Goal: Task Accomplishment & Management: Complete application form

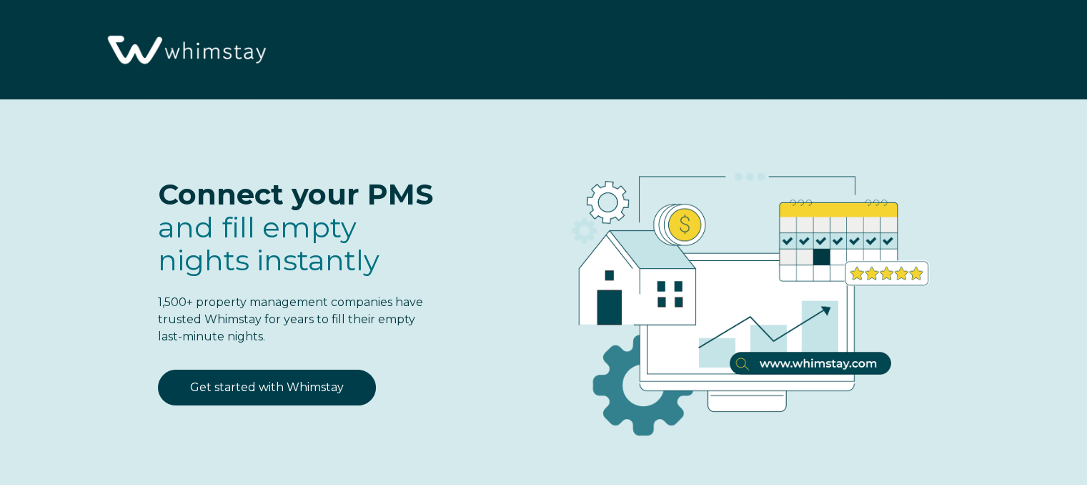
select select "PH"
select select "Standard"
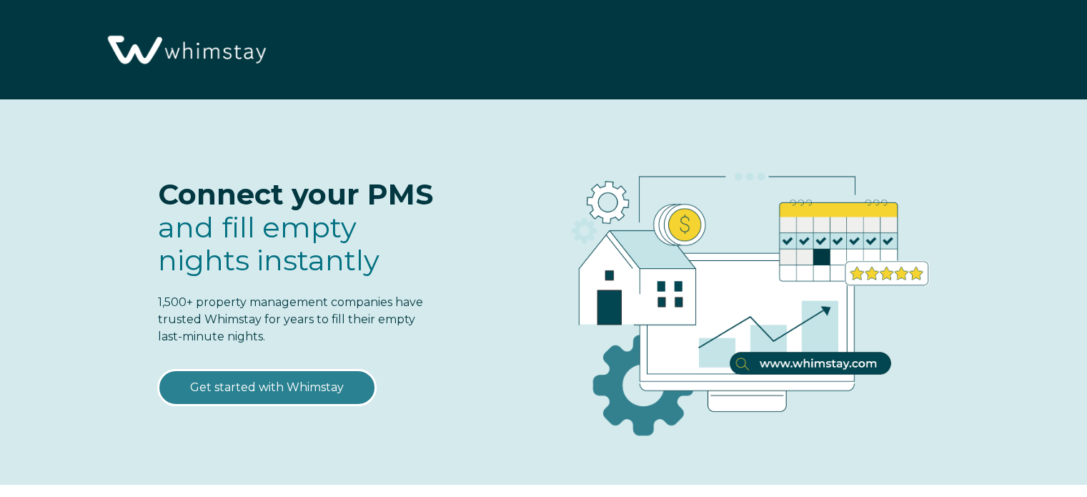
click at [314, 399] on link "Get started with Whimstay" at bounding box center [267, 387] width 218 height 36
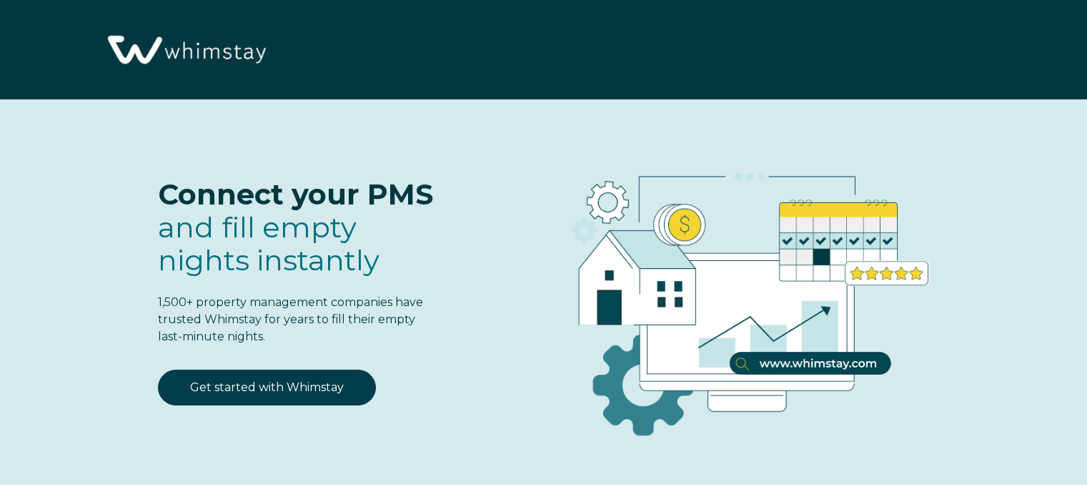
scroll to position [1766, 0]
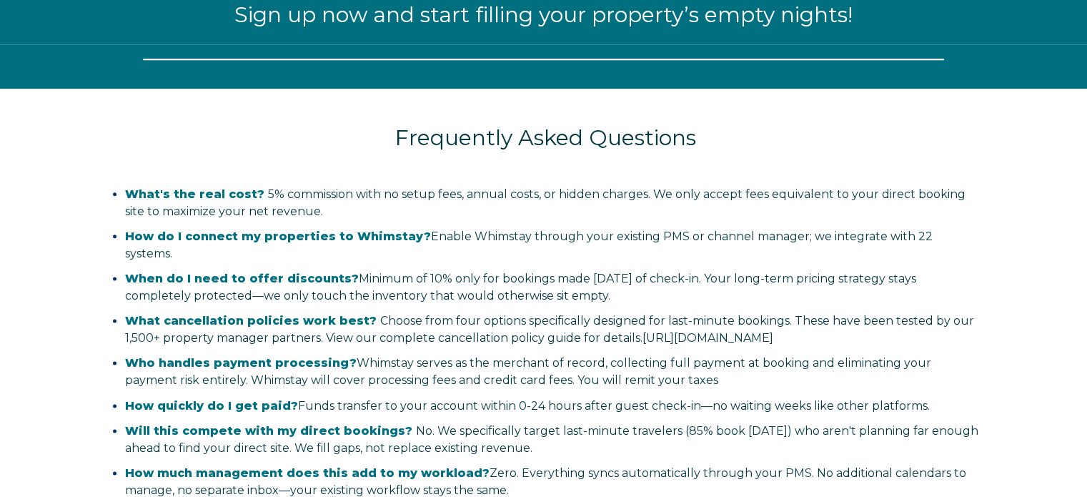
select select "PH"
select select "Standard"
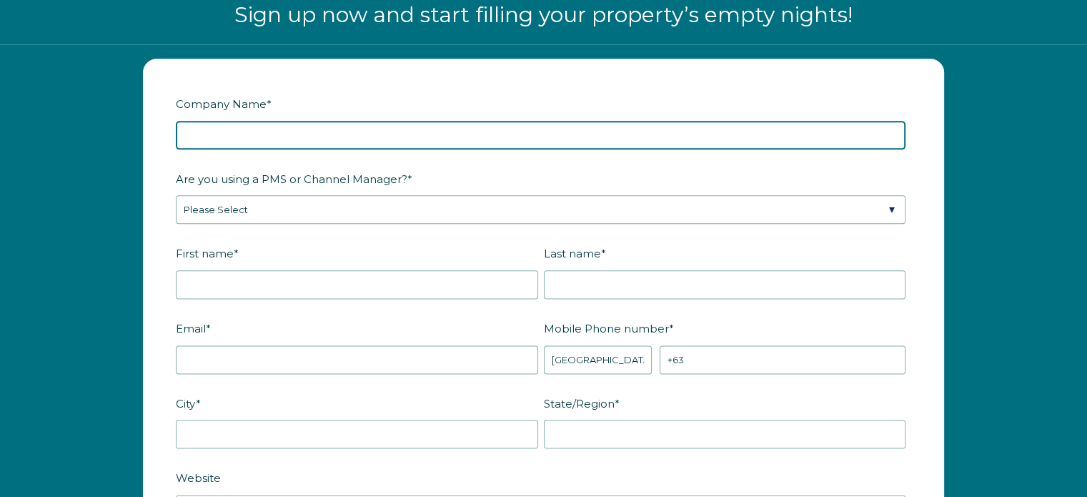
click at [263, 136] on input "Company Name *" at bounding box center [540, 135] width 729 height 29
type input "3 Lakes Properties"
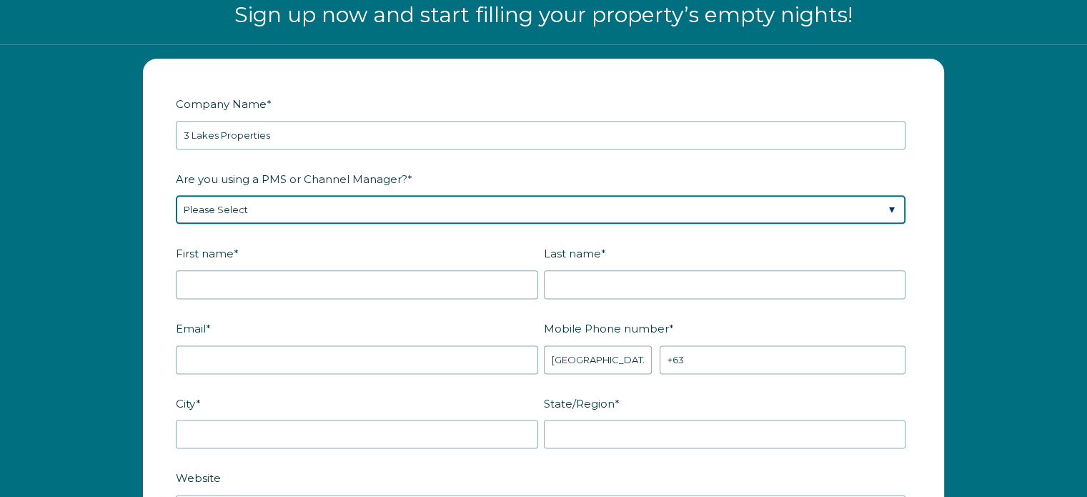
click at [277, 198] on select "Please Select Barefoot BookingPal Boost Brightside CiiRUS Escapia Guesty Hostaw…" at bounding box center [540, 209] width 729 height 29
select select "Hostaway"
click at [176, 195] on select "Please Select Barefoot BookingPal Boost Brightside CiiRUS Escapia Guesty Hostaw…" at bounding box center [540, 209] width 729 height 29
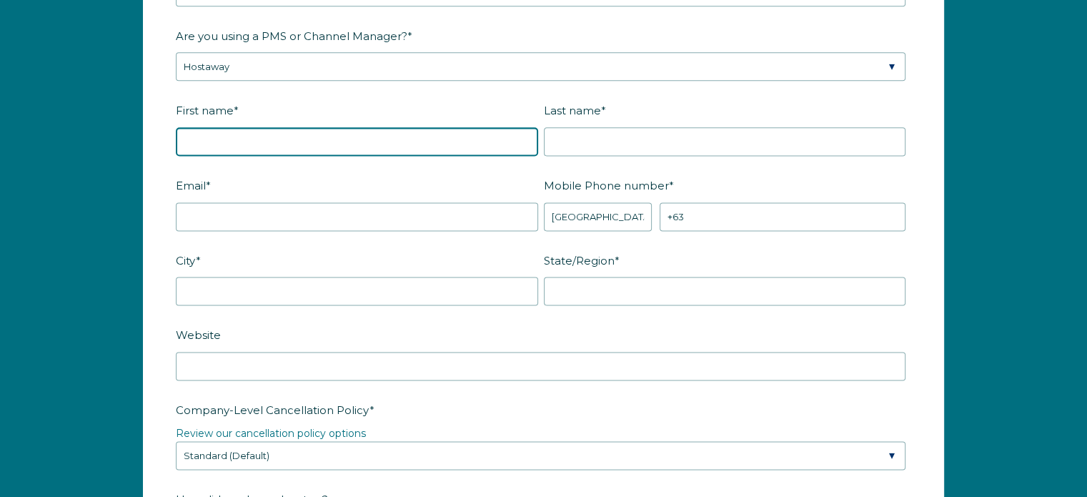
click at [266, 131] on input "First name *" at bounding box center [357, 141] width 362 height 29
type input "[PERSON_NAME]"
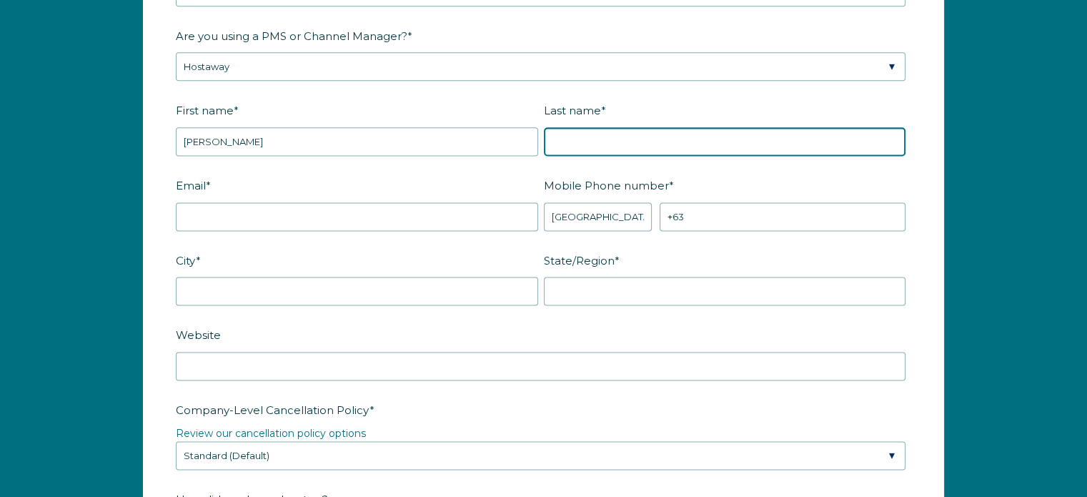
click at [609, 131] on input "Last name *" at bounding box center [725, 141] width 362 height 29
type input "[PERSON_NAME]"
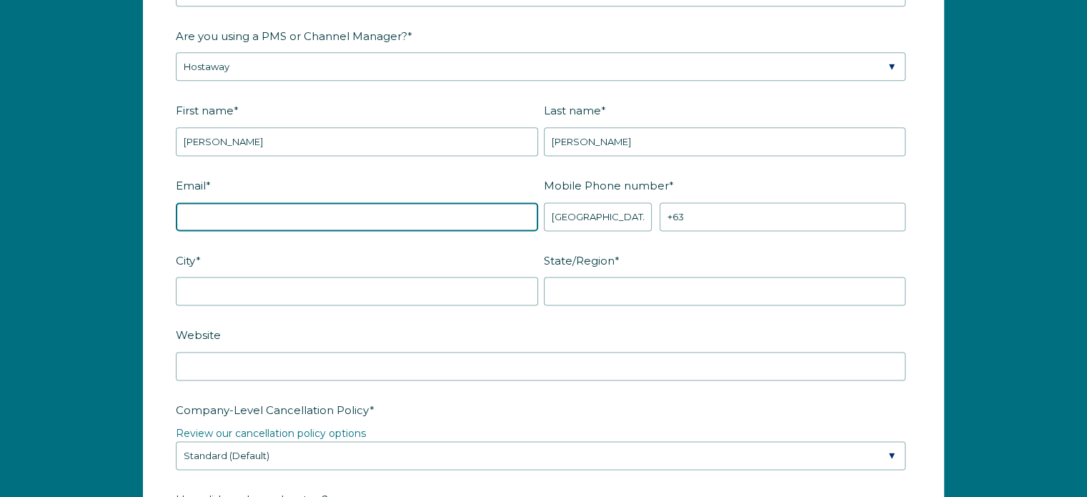
click at [419, 216] on input "Email *" at bounding box center [357, 216] width 362 height 29
paste input "[EMAIL_ADDRESS][DOMAIN_NAME]"
type input "[EMAIL_ADDRESS][DOMAIN_NAME]"
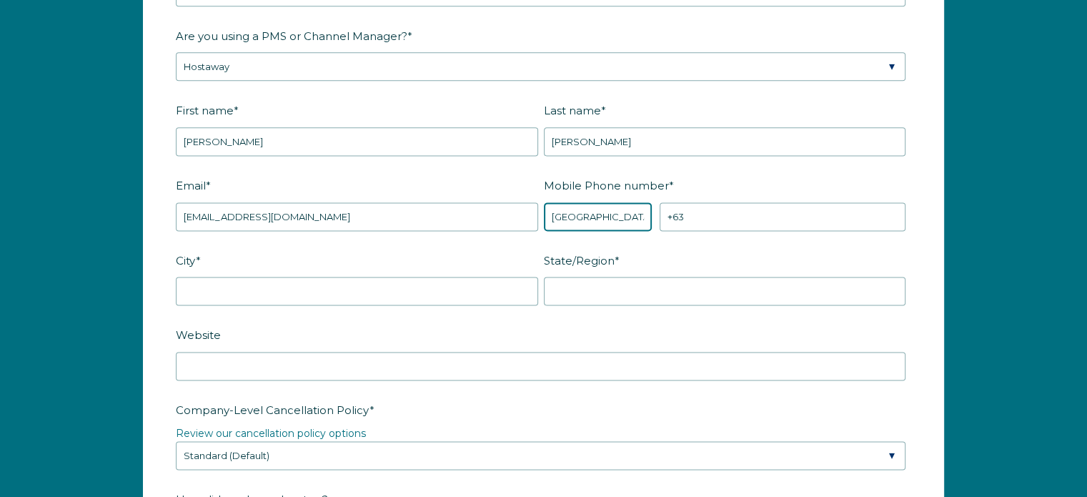
click at [621, 216] on select "* Afghanistan (‫افغانستان‬‎) Albania (Shqipëri) Algeria (‫الجزائر‬‎) American S…" at bounding box center [598, 216] width 109 height 29
select select "US"
click at [544, 202] on select "* Afghanistan (‫افغانستان‬‎) Albania (Shqipëri) Algeria (‫الجزائر‬‎) American S…" at bounding box center [598, 216] width 109 height 29
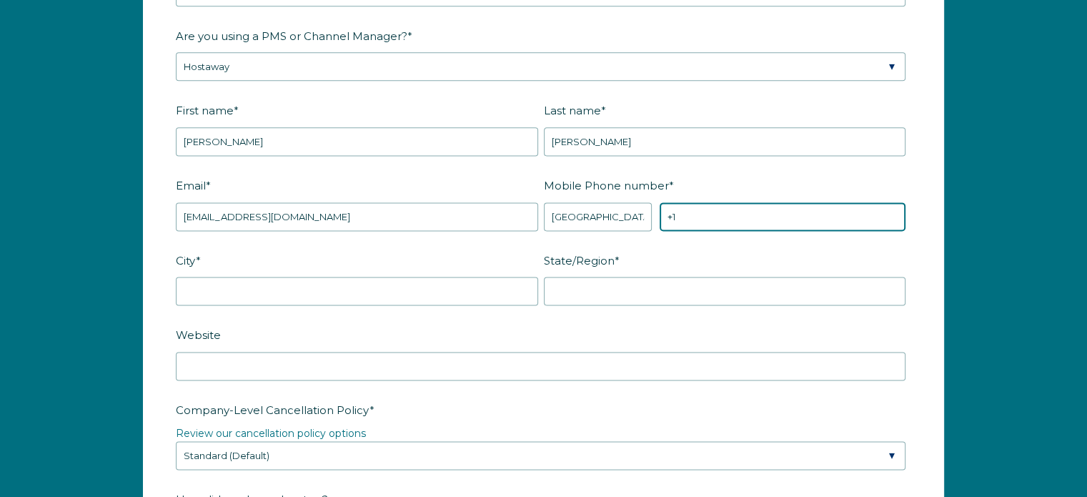
click at [725, 209] on input "+1" at bounding box center [782, 216] width 246 height 29
paste input "(610)247-9663"
type input "+1 (610)247-9663"
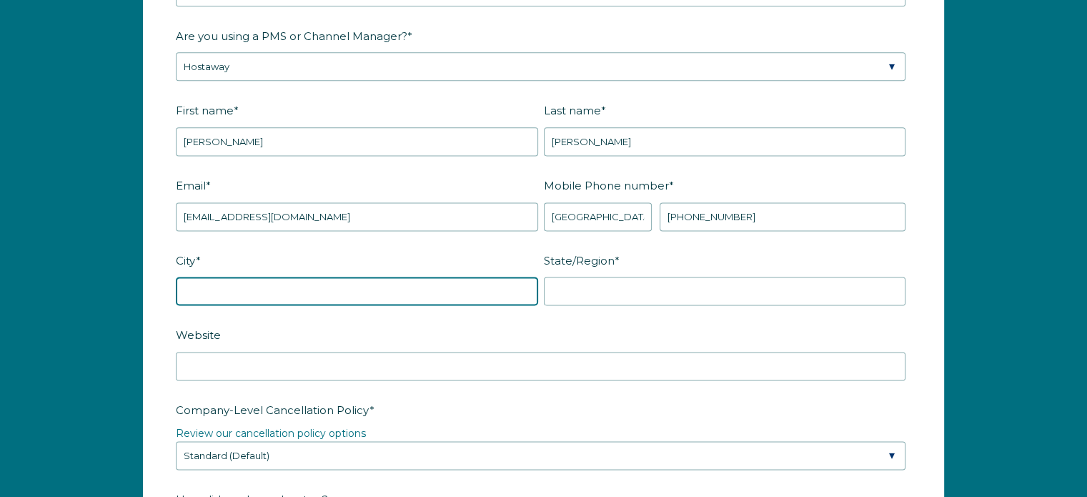
click at [280, 286] on input "City *" at bounding box center [357, 290] width 362 height 29
type input "Grand Lake"
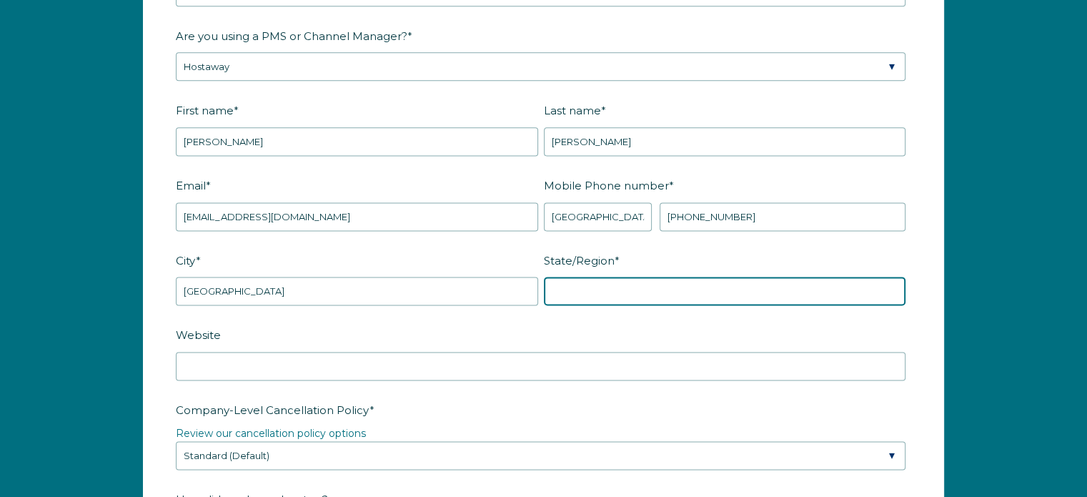
click at [583, 290] on input "State/Region *" at bounding box center [725, 290] width 362 height 29
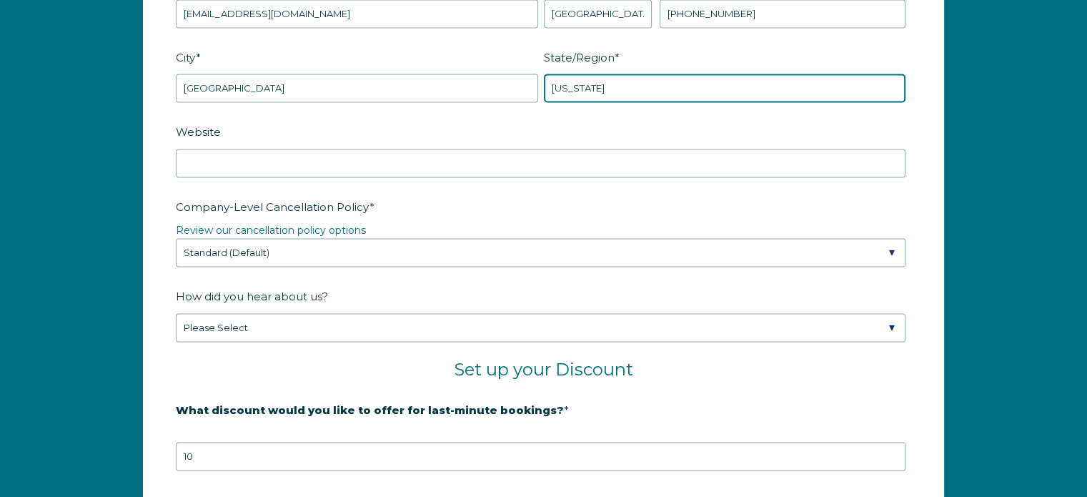
scroll to position [2195, 0]
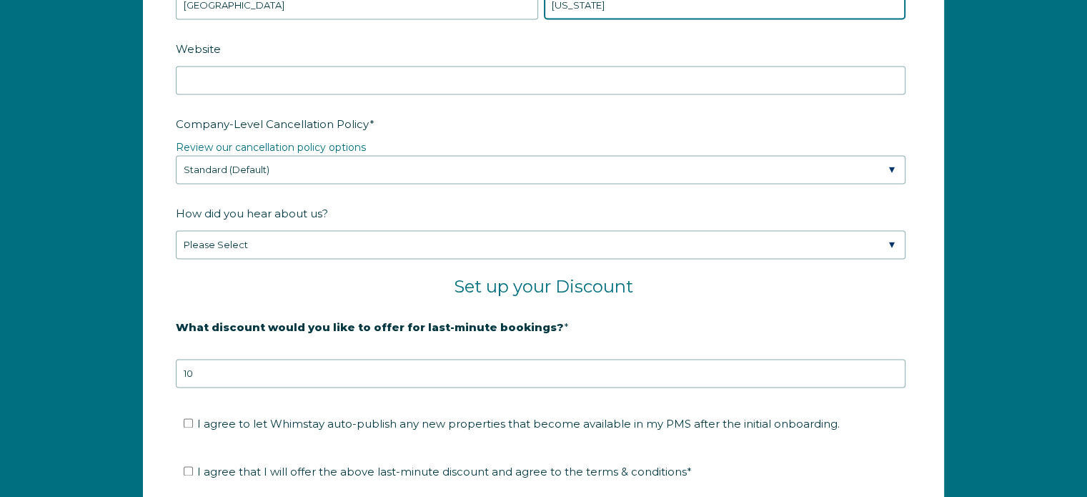
type input "Colorado"
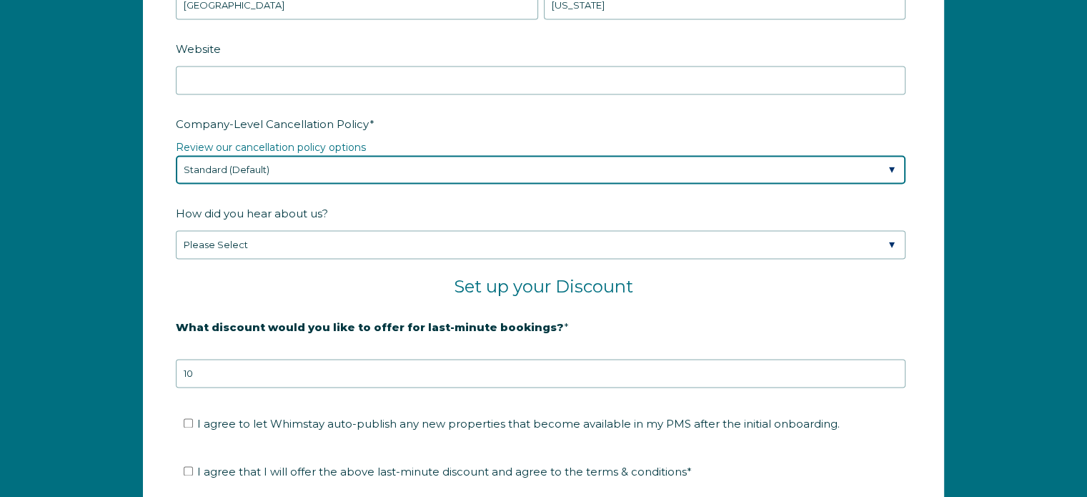
click at [409, 164] on select "Please Select Partial Standard (Default) Moderate Strict" at bounding box center [540, 169] width 729 height 29
click at [176, 155] on select "Please Select Partial Standard (Default) Moderate Strict" at bounding box center [540, 169] width 729 height 29
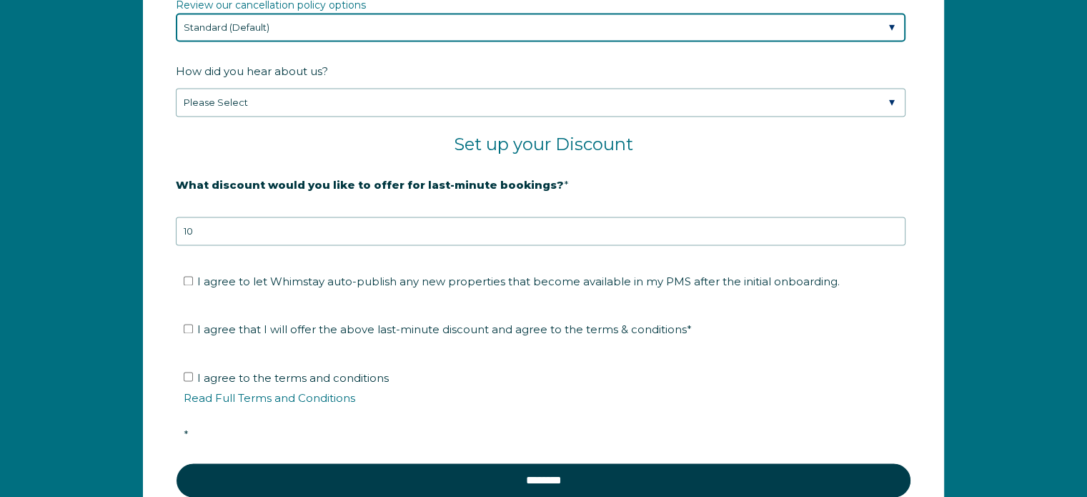
scroll to position [2338, 0]
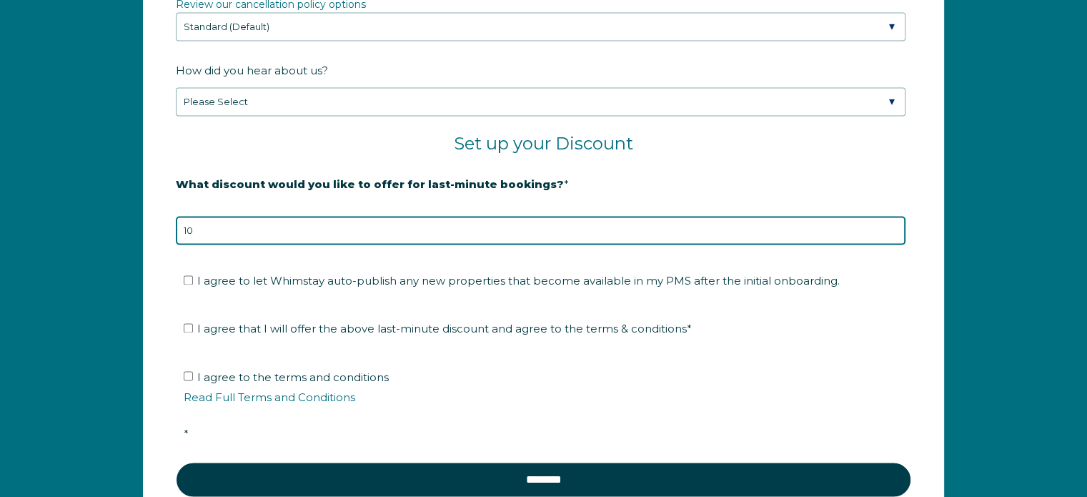
click at [389, 225] on input "10" at bounding box center [540, 230] width 729 height 29
drag, startPoint x: 389, startPoint y: 225, endPoint x: 180, endPoint y: 225, distance: 208.6
click at [180, 225] on input "10" at bounding box center [540, 230] width 729 height 29
click at [892, 230] on input "10" at bounding box center [540, 230] width 729 height 29
click at [892, 230] on input "9" at bounding box center [540, 230] width 729 height 29
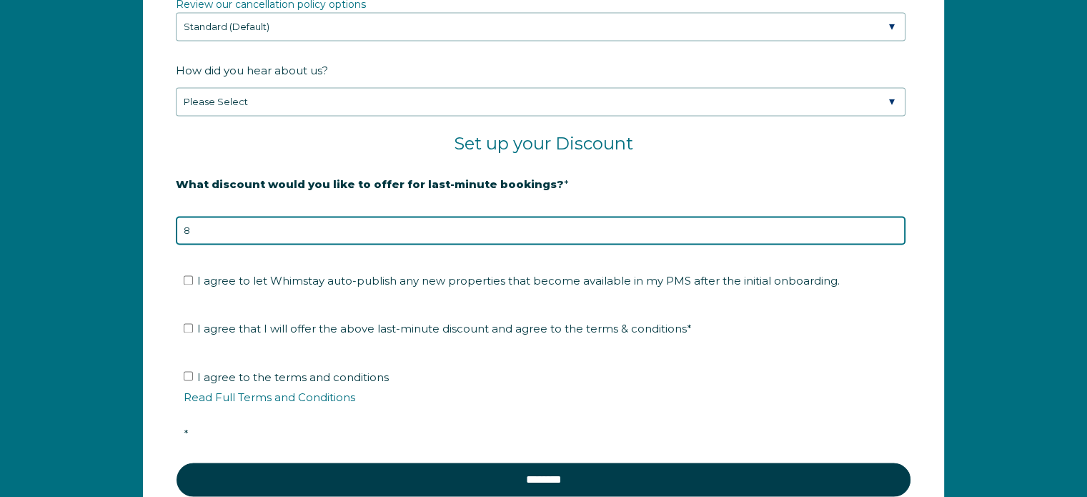
click at [892, 230] on input "8" at bounding box center [540, 230] width 729 height 29
click at [892, 230] on input "7" at bounding box center [540, 230] width 729 height 29
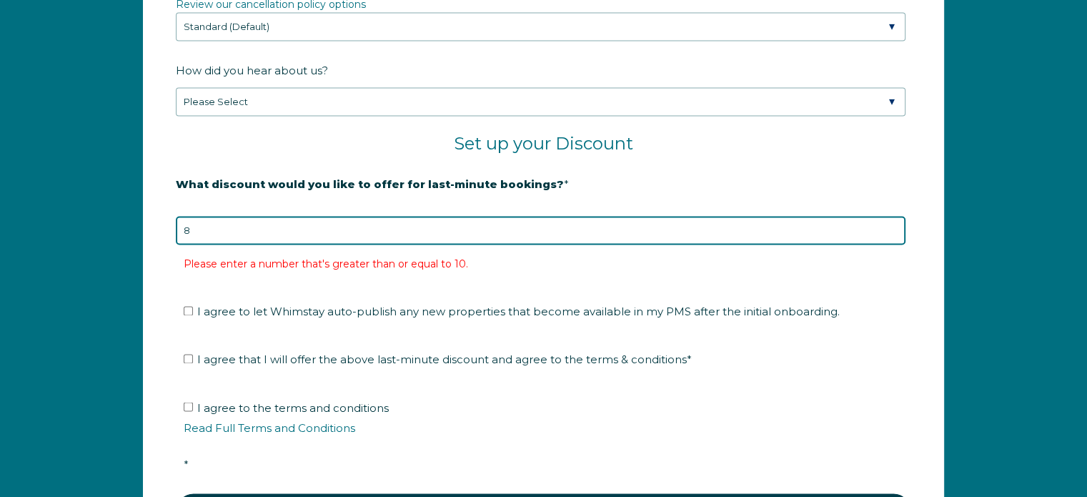
click at [893, 220] on input "8" at bounding box center [540, 230] width 729 height 29
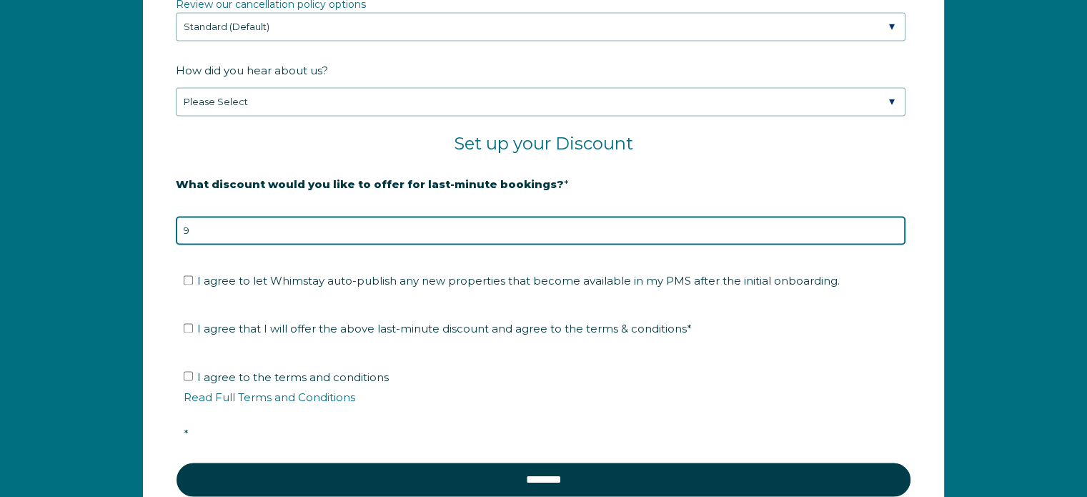
click at [893, 220] on input "9" at bounding box center [540, 230] width 729 height 29
type input "10"
click at [893, 220] on input "10" at bounding box center [540, 230] width 729 height 29
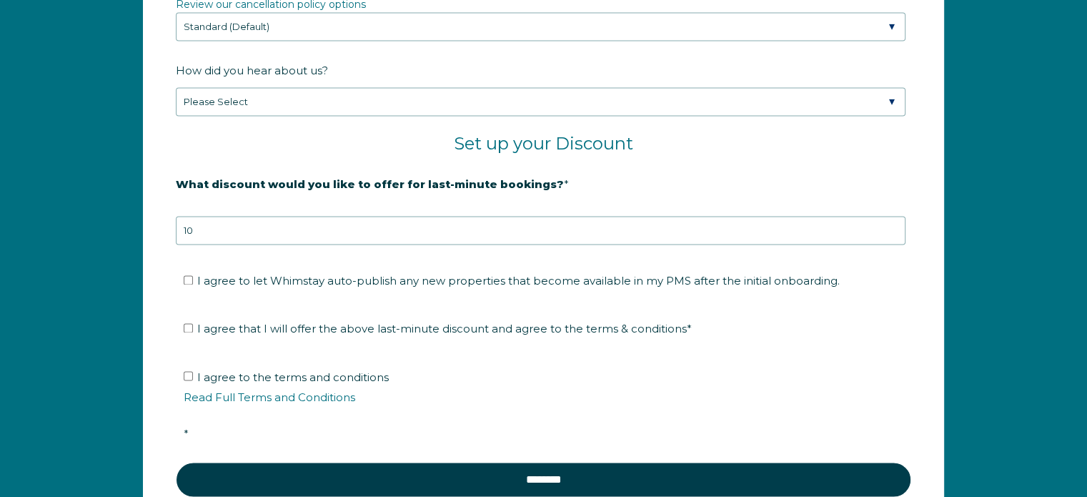
click at [186, 269] on li "I agree to let Whimstay auto-publish any new properties that become available i…" at bounding box center [548, 280] width 729 height 23
click at [189, 275] on input "I agree to let Whimstay auto-publish any new properties that become available i…" at bounding box center [188, 279] width 9 height 9
checkbox input "true"
click at [188, 325] on input "I agree that I will offer the above last-minute discount and agree to the terms…" at bounding box center [188, 327] width 9 height 9
checkbox input "true"
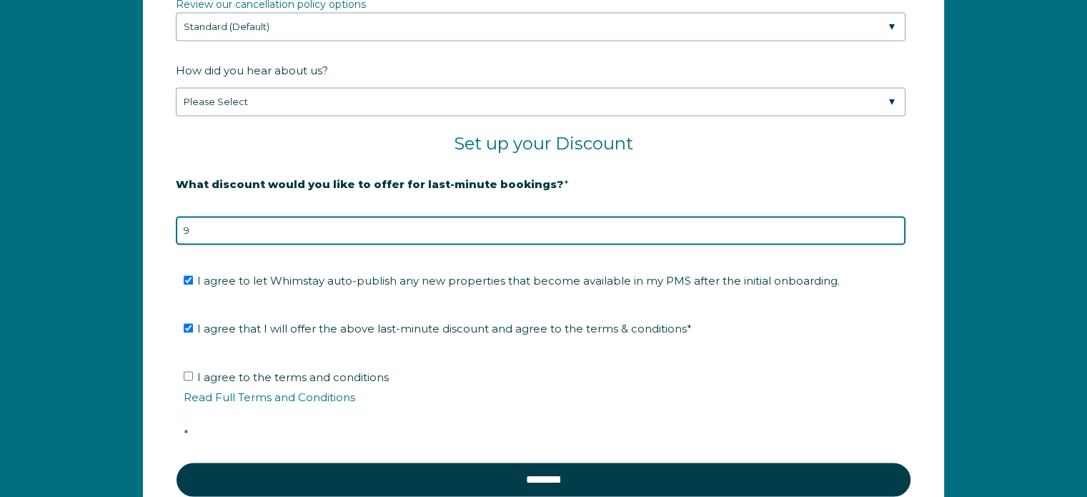
click at [894, 228] on input "9" at bounding box center [540, 230] width 729 height 29
click at [894, 228] on input "8" at bounding box center [540, 230] width 729 height 29
click at [894, 228] on input "7" at bounding box center [540, 230] width 729 height 29
click at [894, 228] on input "6" at bounding box center [540, 230] width 729 height 29
click at [894, 228] on input "5" at bounding box center [540, 230] width 729 height 29
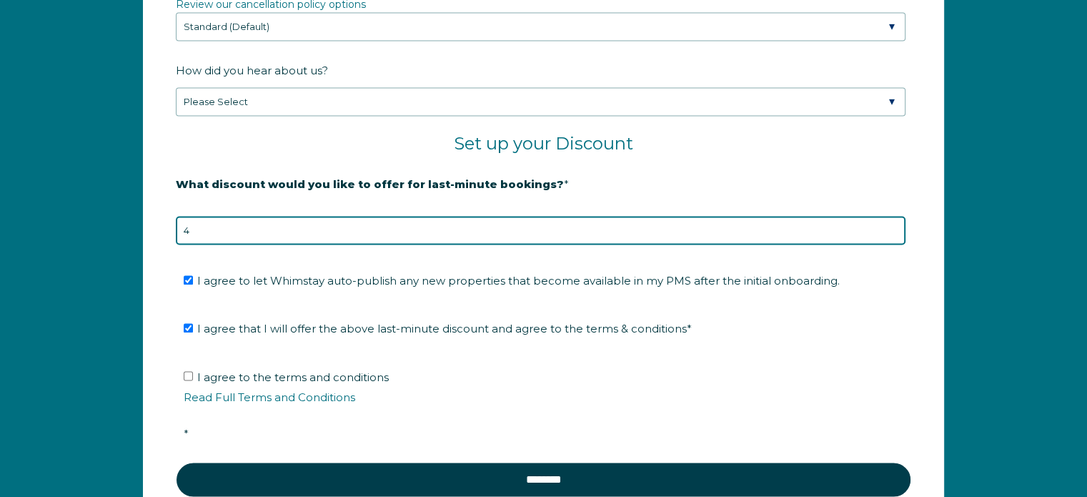
click at [894, 228] on input "4" at bounding box center [540, 230] width 729 height 29
click at [894, 228] on input "3" at bounding box center [540, 230] width 729 height 29
click at [894, 228] on input "2" at bounding box center [540, 230] width 729 height 29
click at [894, 228] on input "1" at bounding box center [540, 230] width 729 height 29
type input "0"
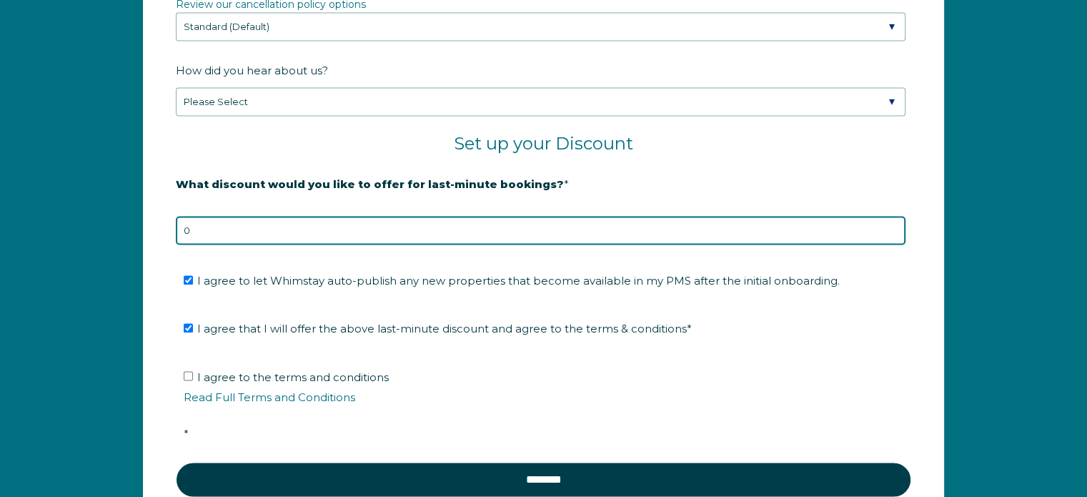
click at [894, 228] on input "0" at bounding box center [540, 230] width 729 height 29
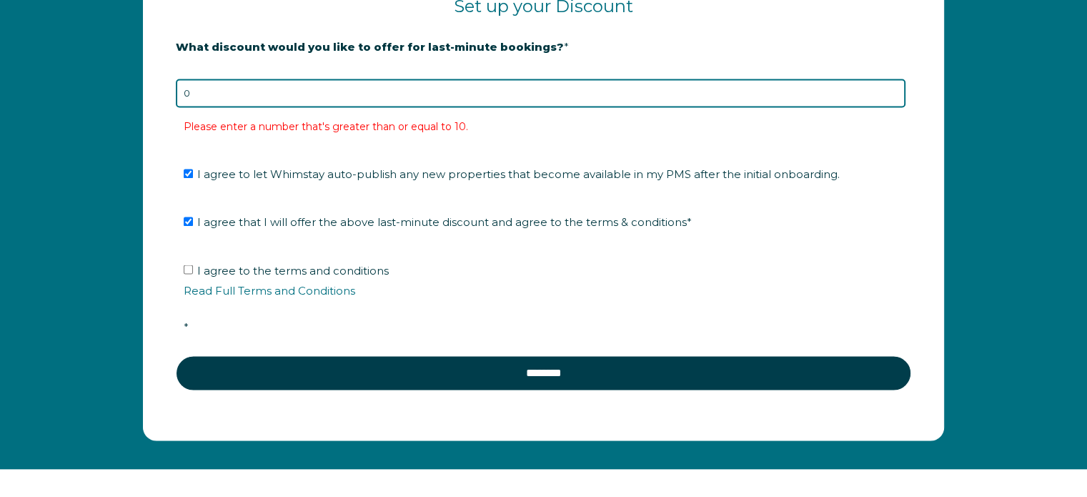
scroll to position [2481, 0]
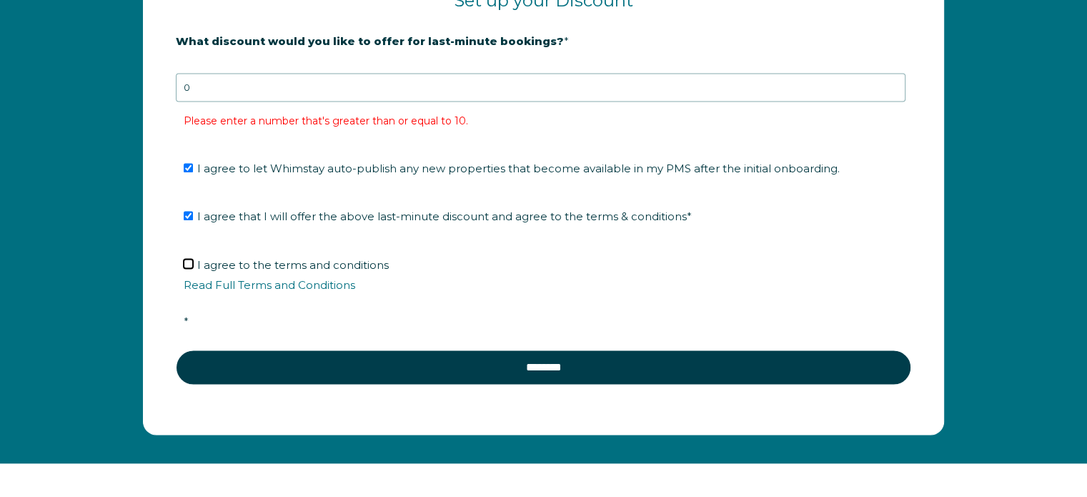
click at [185, 261] on input "I agree to the terms and conditions Read Full Terms and Conditions *" at bounding box center [188, 263] width 9 height 9
checkbox input "true"
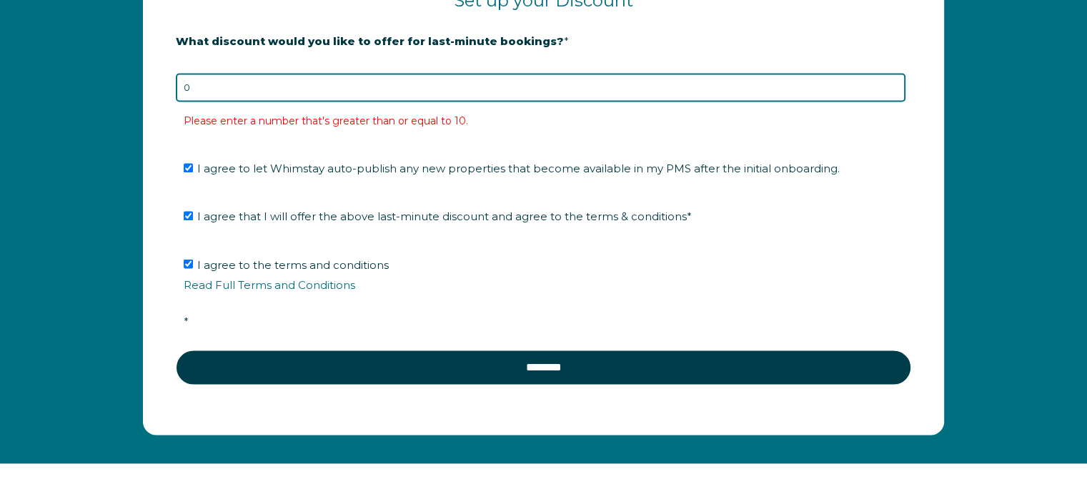
drag, startPoint x: 434, startPoint y: 80, endPoint x: 161, endPoint y: 80, distance: 273.6
type input "5"
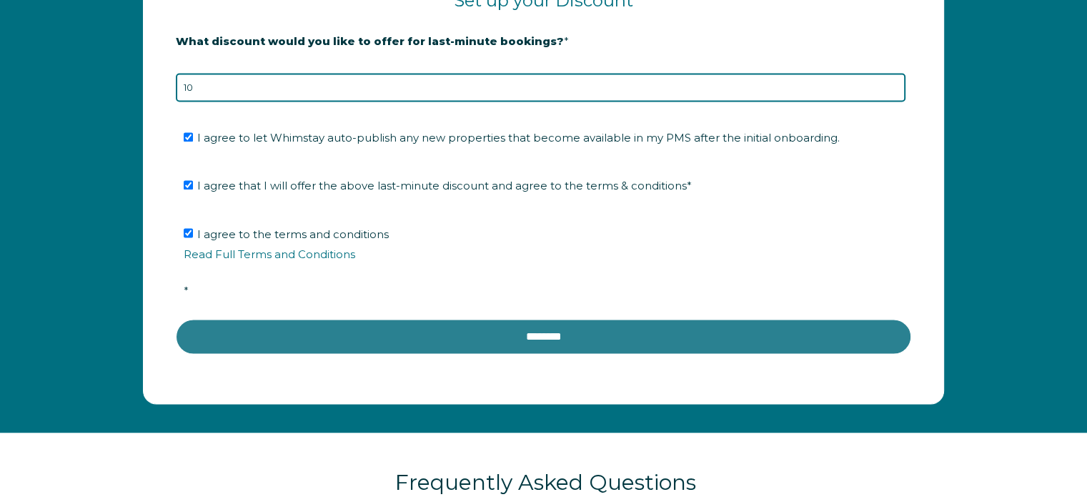
type input "10"
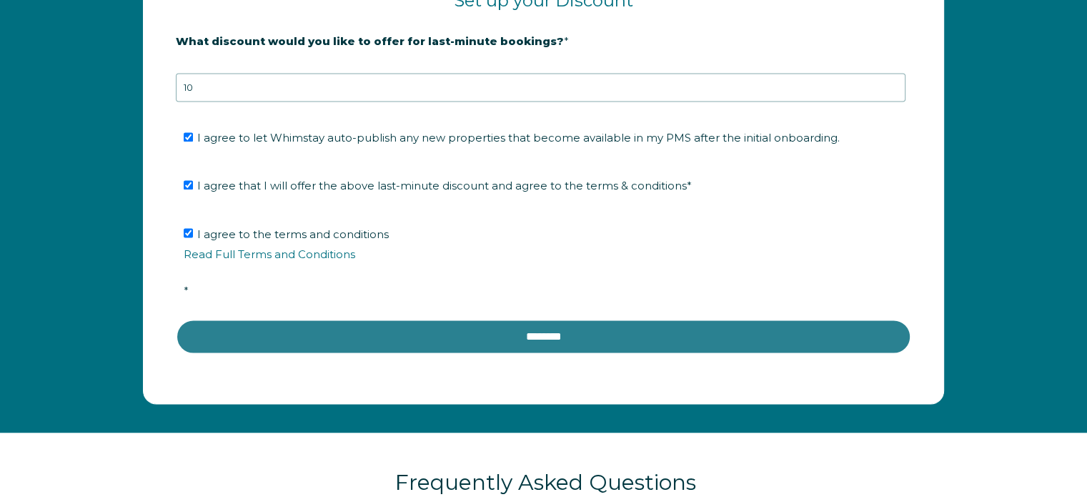
click at [511, 324] on input "********" at bounding box center [543, 336] width 735 height 34
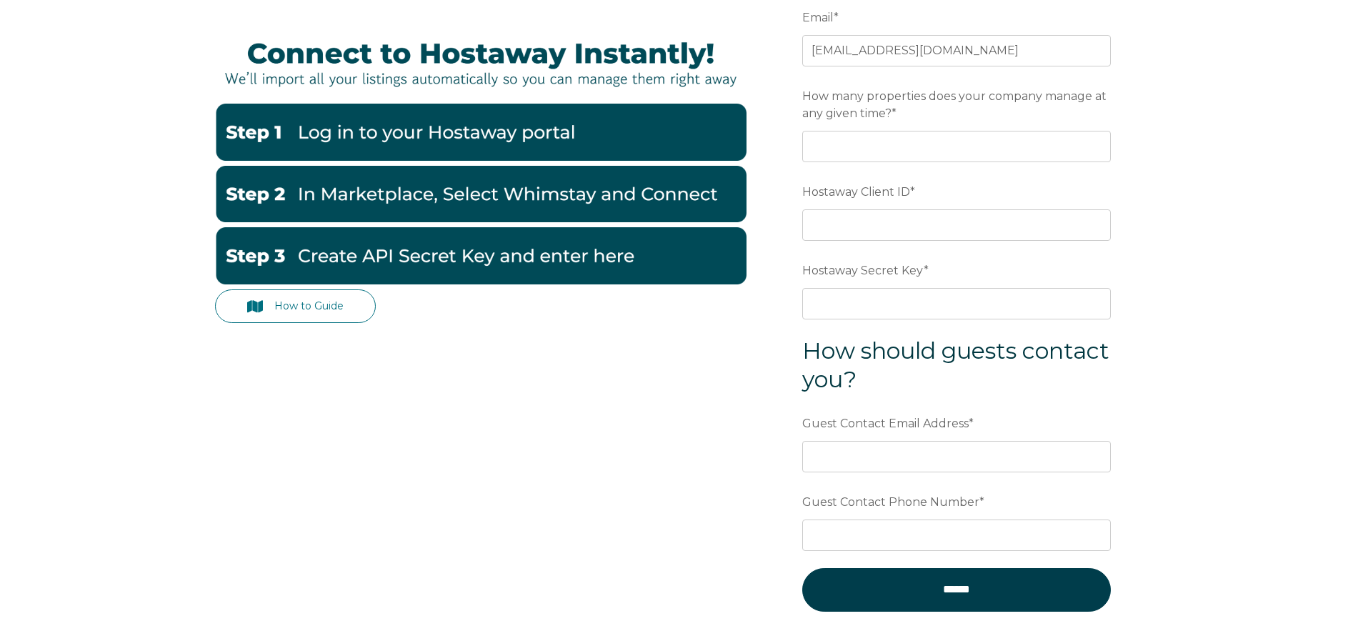
scroll to position [210, 0]
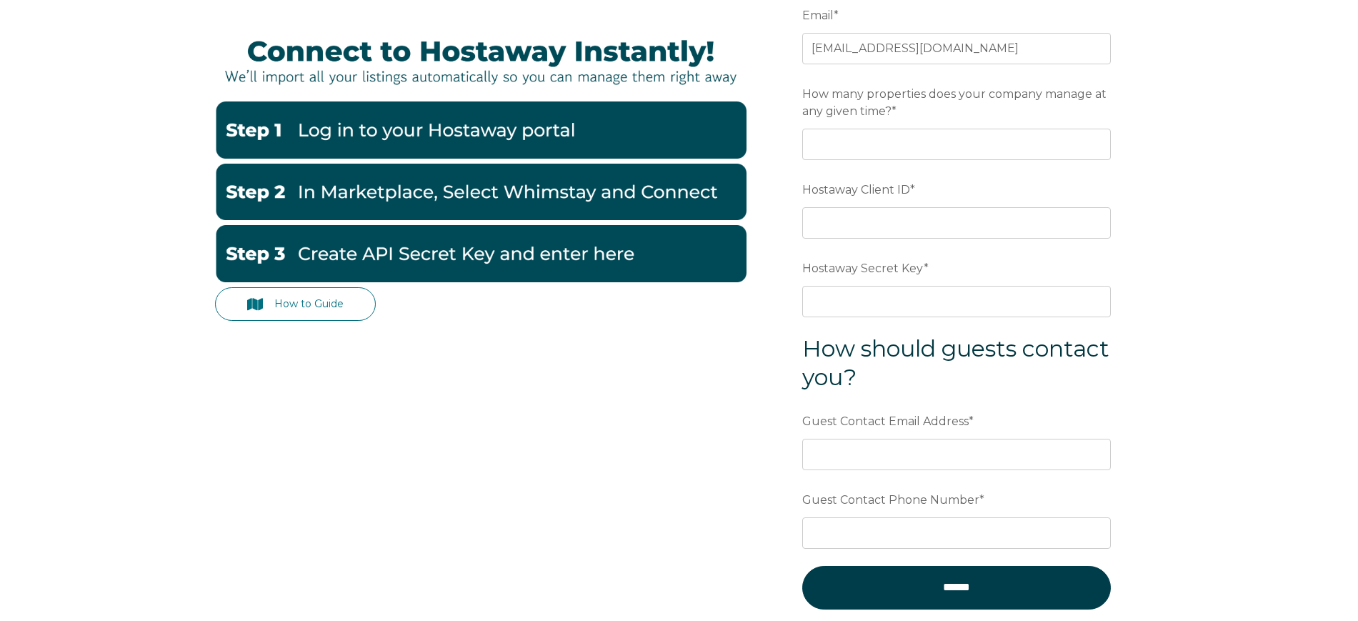
click at [1086, 310] on div "How to Guide Email * staygrandlake@gmail.com Preferred language SDR How many pr…" at bounding box center [679, 343] width 1358 height 744
click at [1086, 71] on div "How to Guide Email * staygrandlake@gmail.com Preferred language SDR How many pr…" at bounding box center [679, 343] width 1358 height 744
drag, startPoint x: 1308, startPoint y: 86, endPoint x: 1117, endPoint y: 23, distance: 200.9
click at [1086, 86] on div "How to Guide Email * staygrandlake@gmail.com Preferred language SDR How many pr…" at bounding box center [679, 343] width 1358 height 744
click at [844, 146] on input "How many properties does your company manage at any given time? *" at bounding box center [956, 144] width 309 height 31
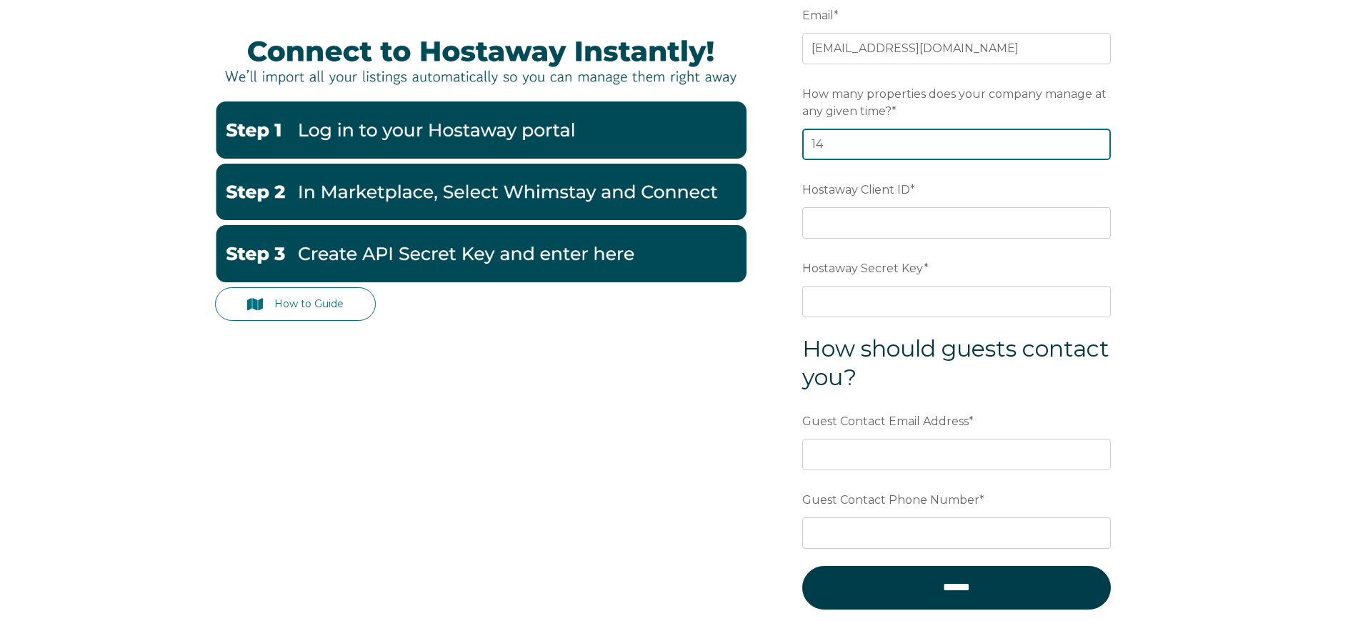
type input "14"
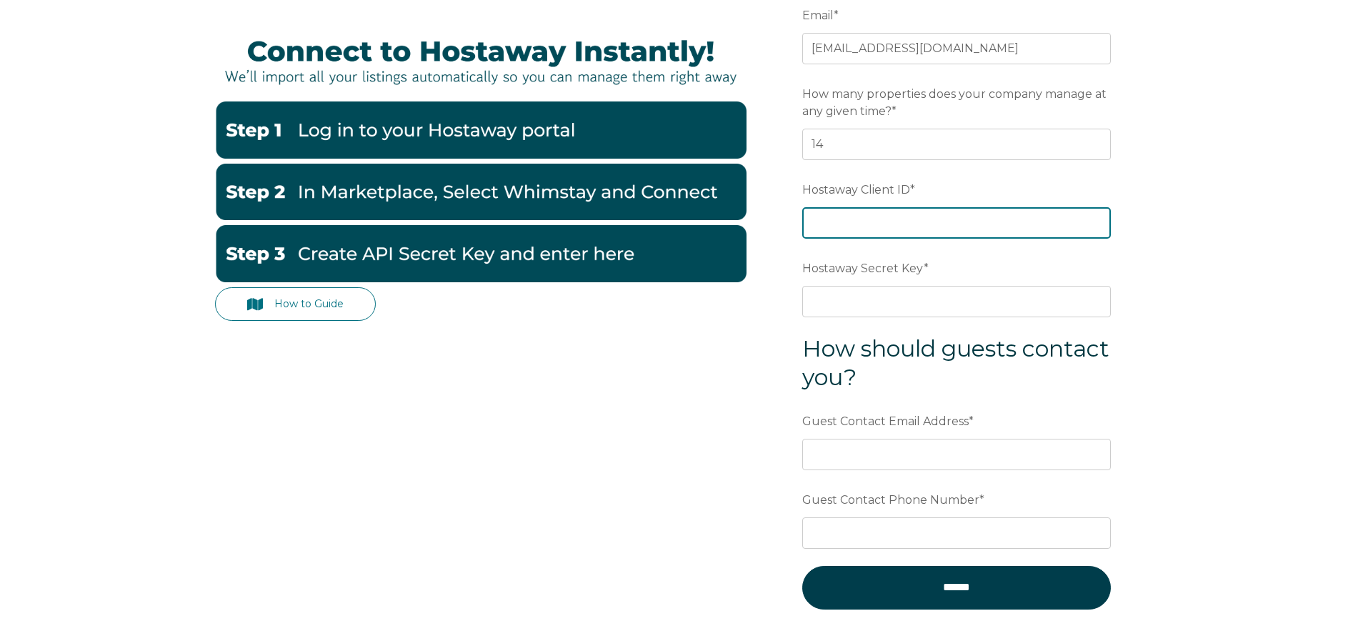
click at [827, 224] on input "Hostaway Client ID *" at bounding box center [956, 222] width 309 height 31
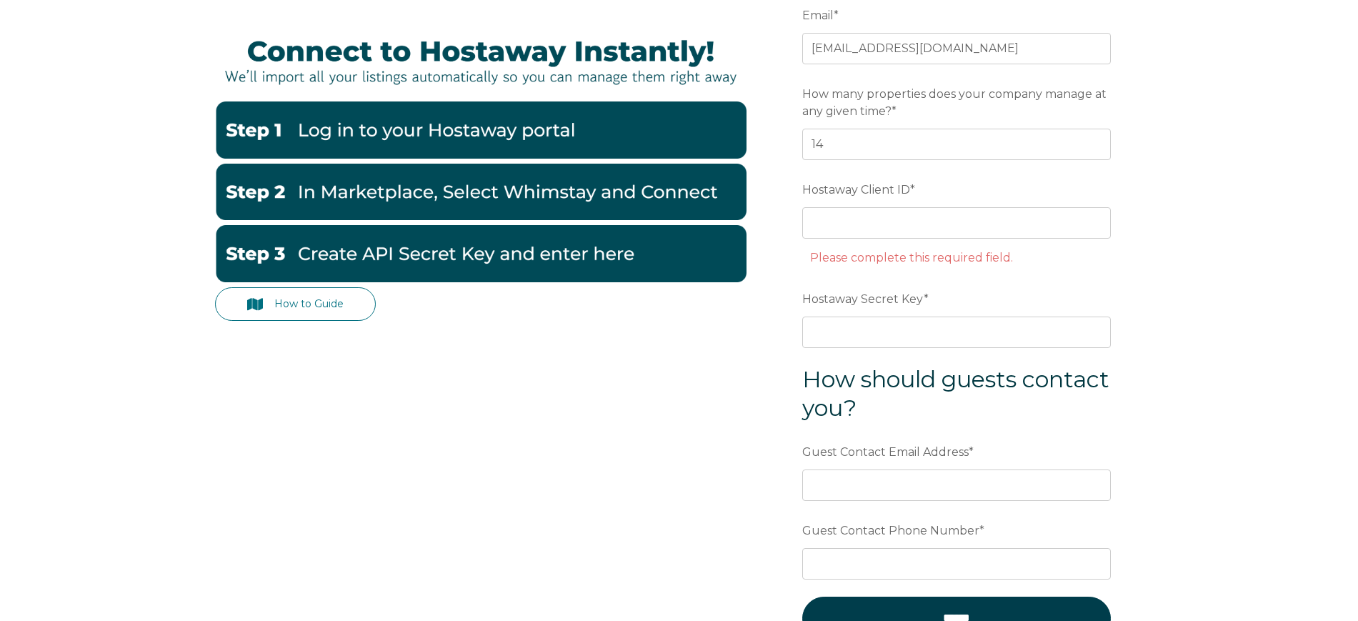
drag, startPoint x: 31, startPoint y: 358, endPoint x: 136, endPoint y: 342, distance: 106.9
click at [31, 358] on div "How to Guide Email * staygrandlake@gmail.com Preferred language SDR How many pr…" at bounding box center [679, 358] width 1358 height 775
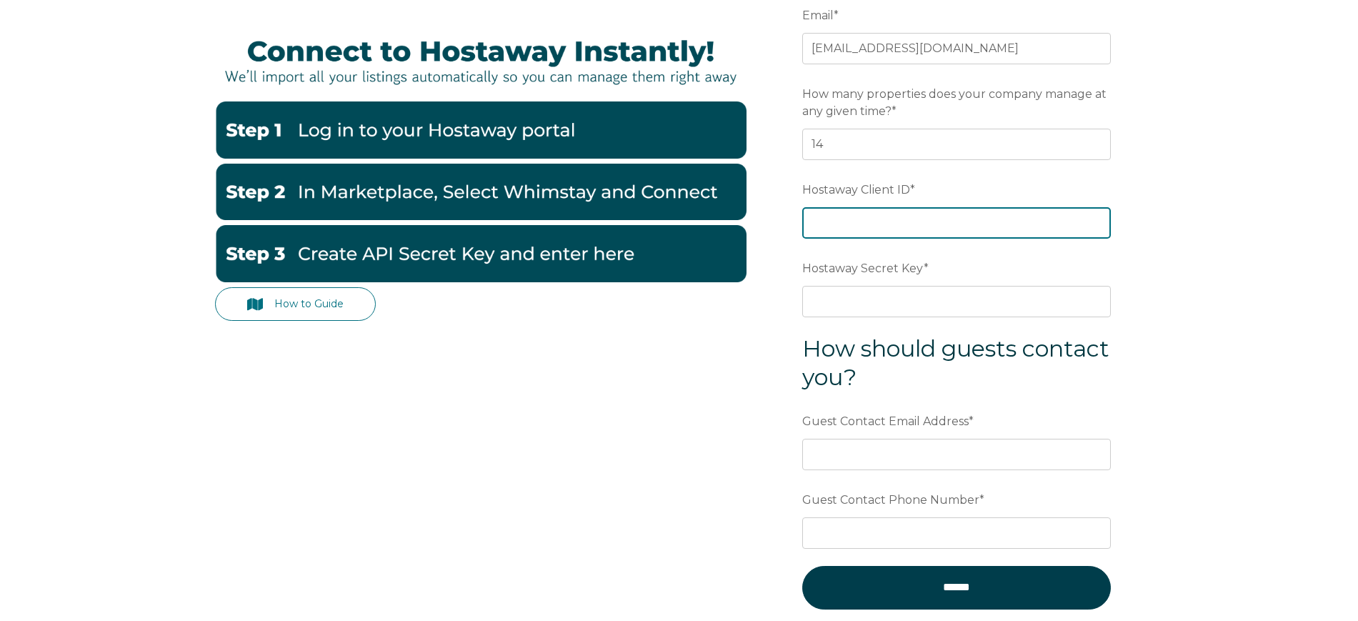
click at [839, 214] on input "Hostaway Client ID *" at bounding box center [956, 222] width 309 height 31
paste input "84463"
type input "84463"
drag, startPoint x: 69, startPoint y: 304, endPoint x: 256, endPoint y: 279, distance: 188.9
click at [69, 304] on div "How to Guide Email * staygrandlake@gmail.com Preferred language SDR How many pr…" at bounding box center [679, 343] width 1358 height 744
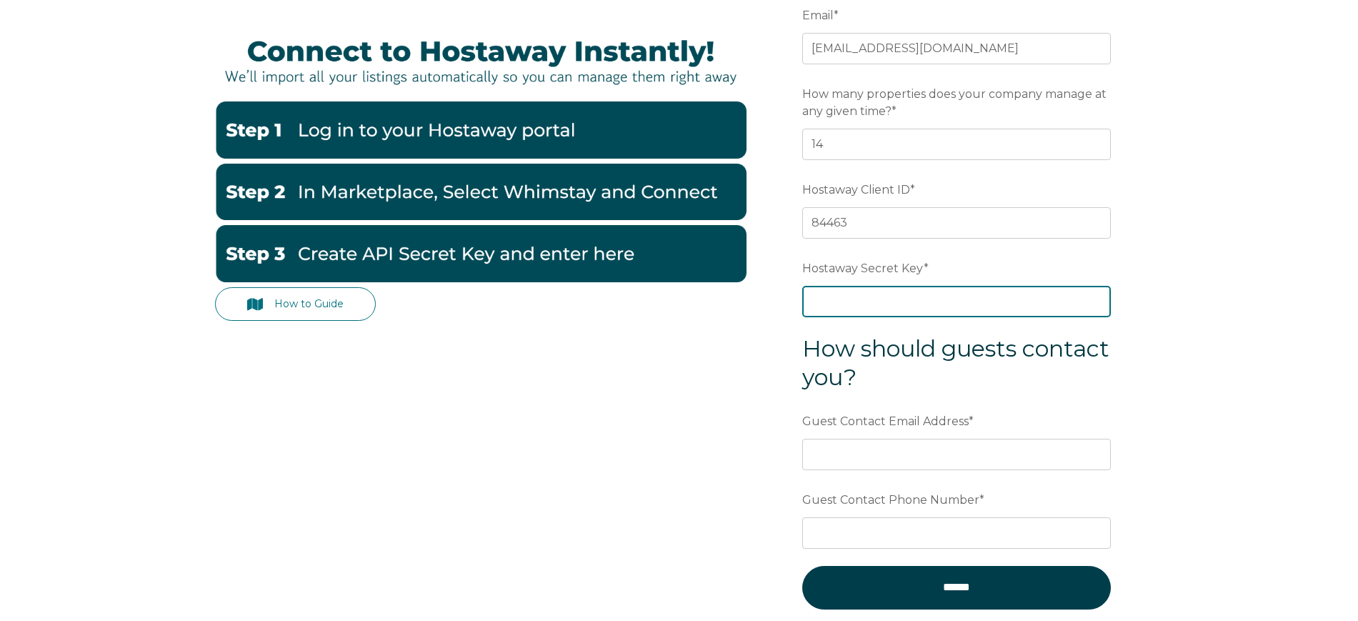
click at [869, 298] on input "Hostaway Secret Key *" at bounding box center [956, 301] width 309 height 31
paste input "4ba5c62f7806fdcf2bfa8b9ecd87f07991e37af6b35aa942afccec47d80fc5b3"
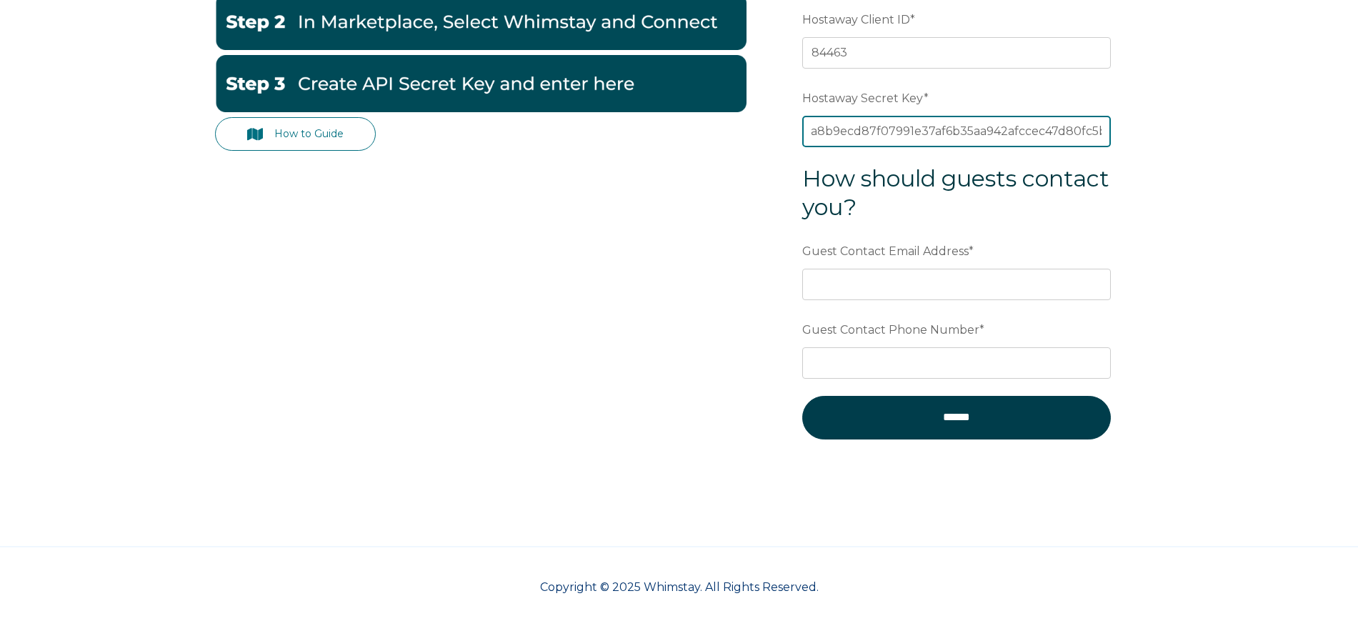
scroll to position [389, 0]
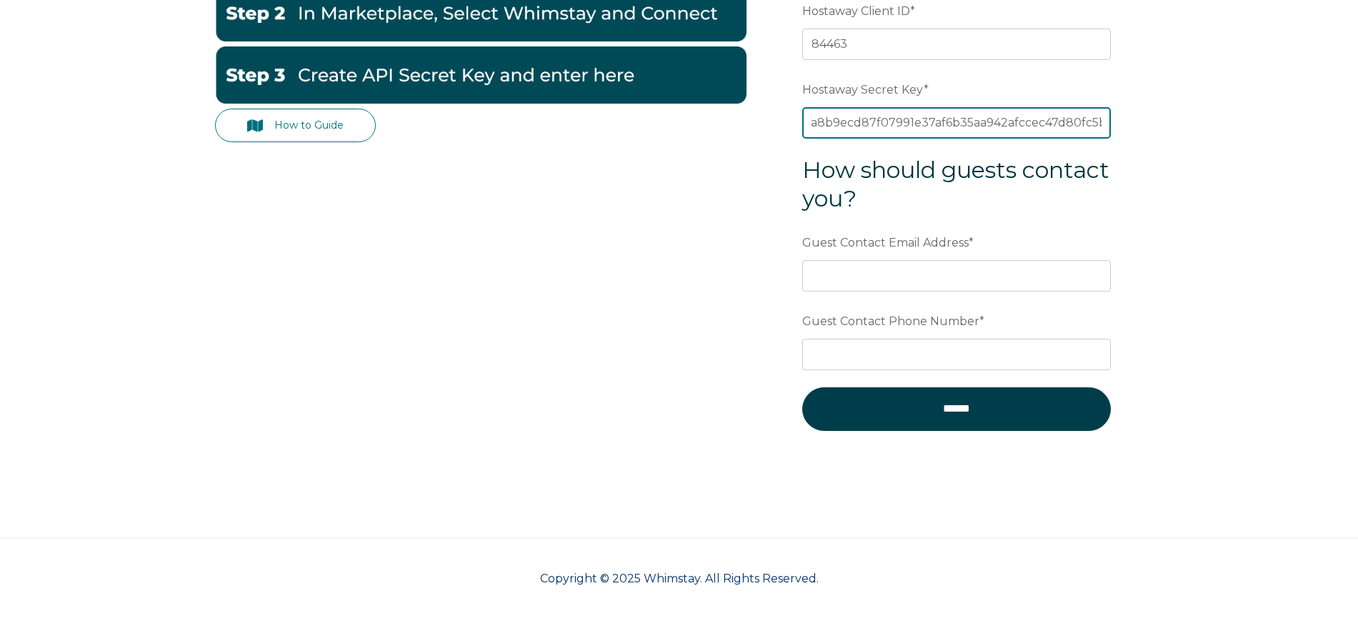
type input "4ba5c62f7806fdcf2bfa8b9ecd87f07991e37af6b35aa942afccec47d80fc5b3"
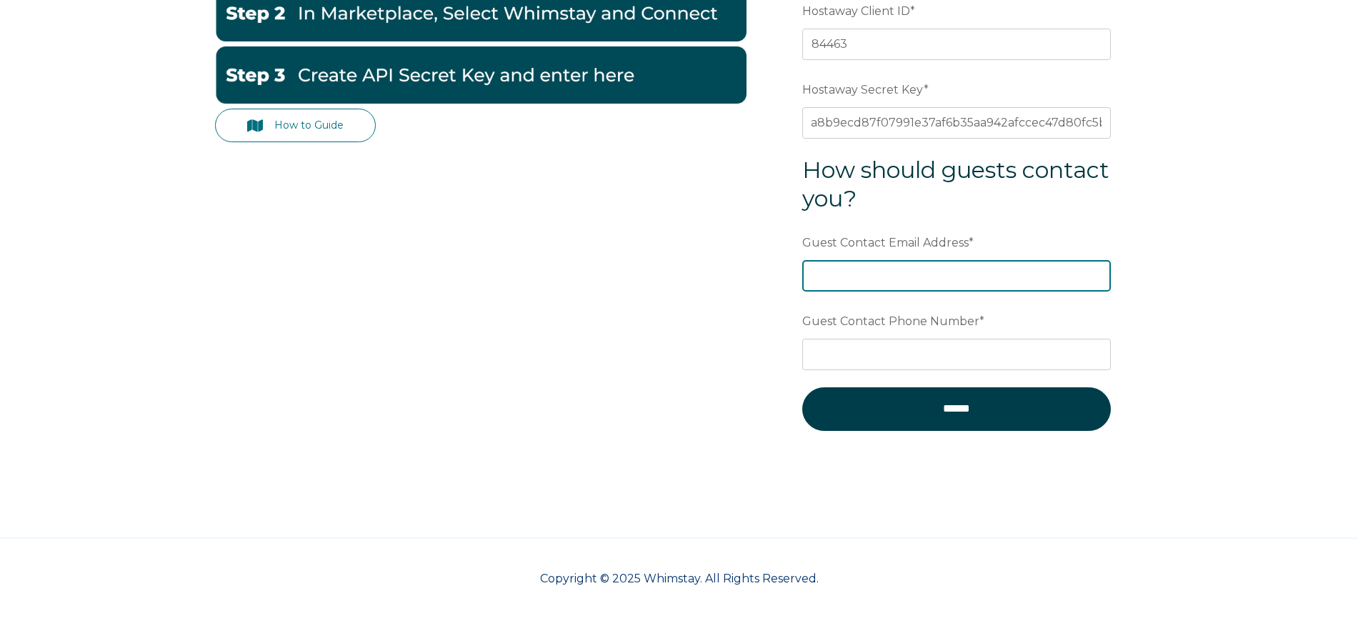
click at [875, 277] on input "Guest Contact Email Address *" at bounding box center [956, 275] width 309 height 31
paste input "[EMAIL_ADDRESS][DOMAIN_NAME]"
type input "[EMAIL_ADDRESS][DOMAIN_NAME]"
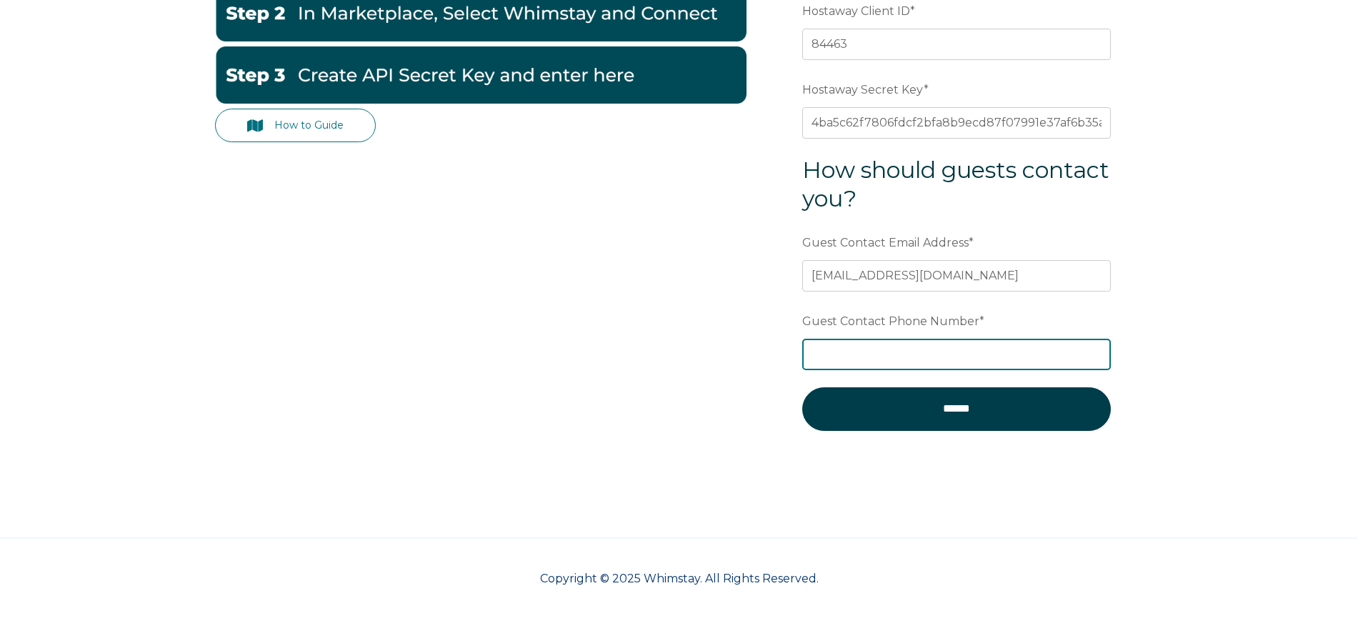
click at [844, 350] on input "Guest Contact Phone Number *" at bounding box center [956, 354] width 309 height 31
type input "Alex Bonnett"
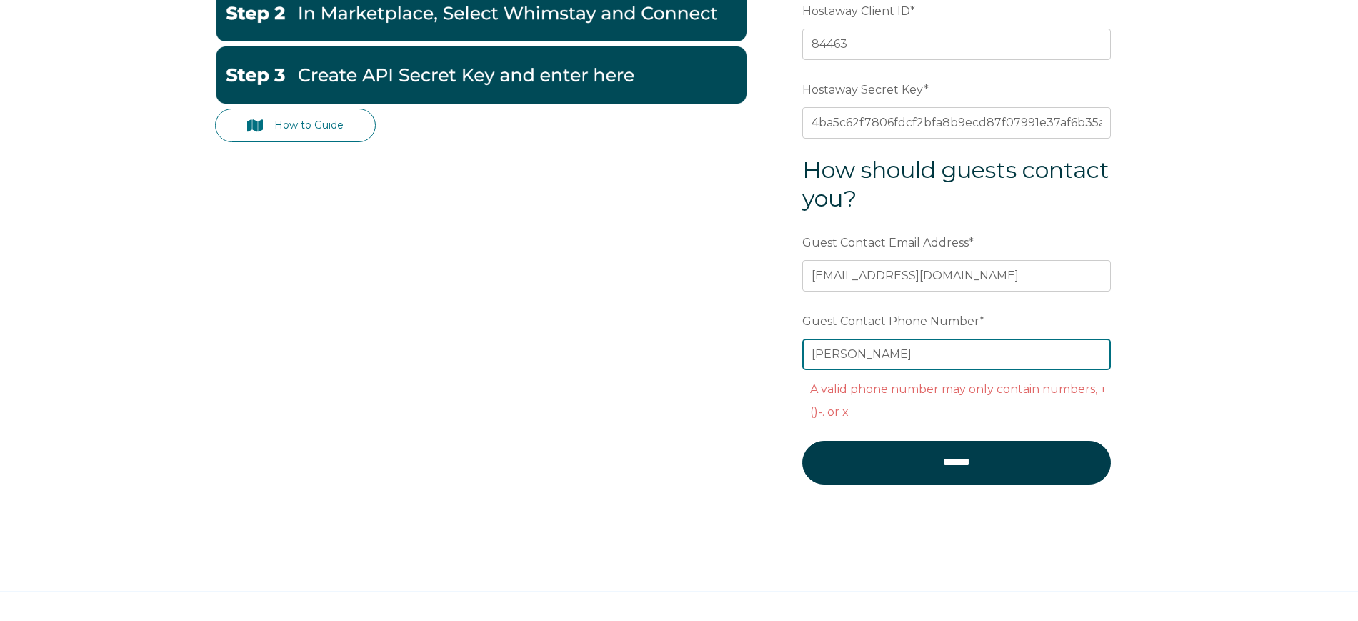
drag, startPoint x: 890, startPoint y: 354, endPoint x: 754, endPoint y: 357, distance: 136.5
click at [754, 357] on div "How to Guide Email * staygrandlake@gmail.com Preferred language SDR How many pr…" at bounding box center [679, 162] width 929 height 741
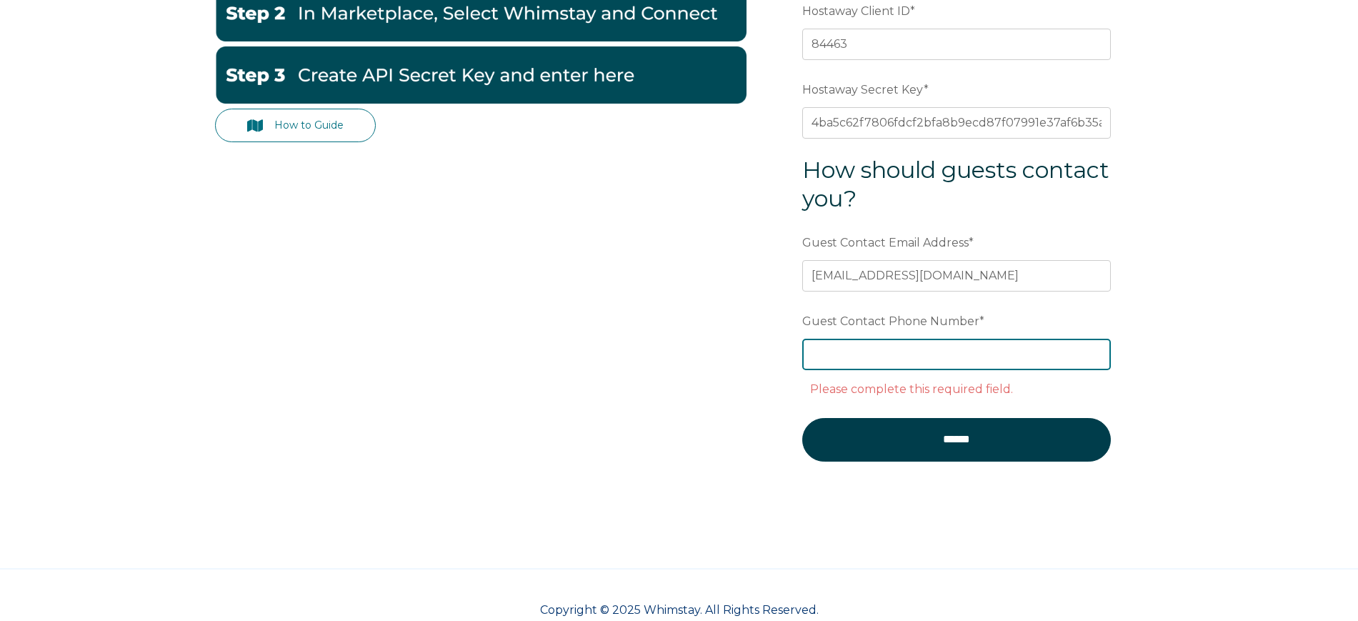
paste input "+1 (610) 247-9663"
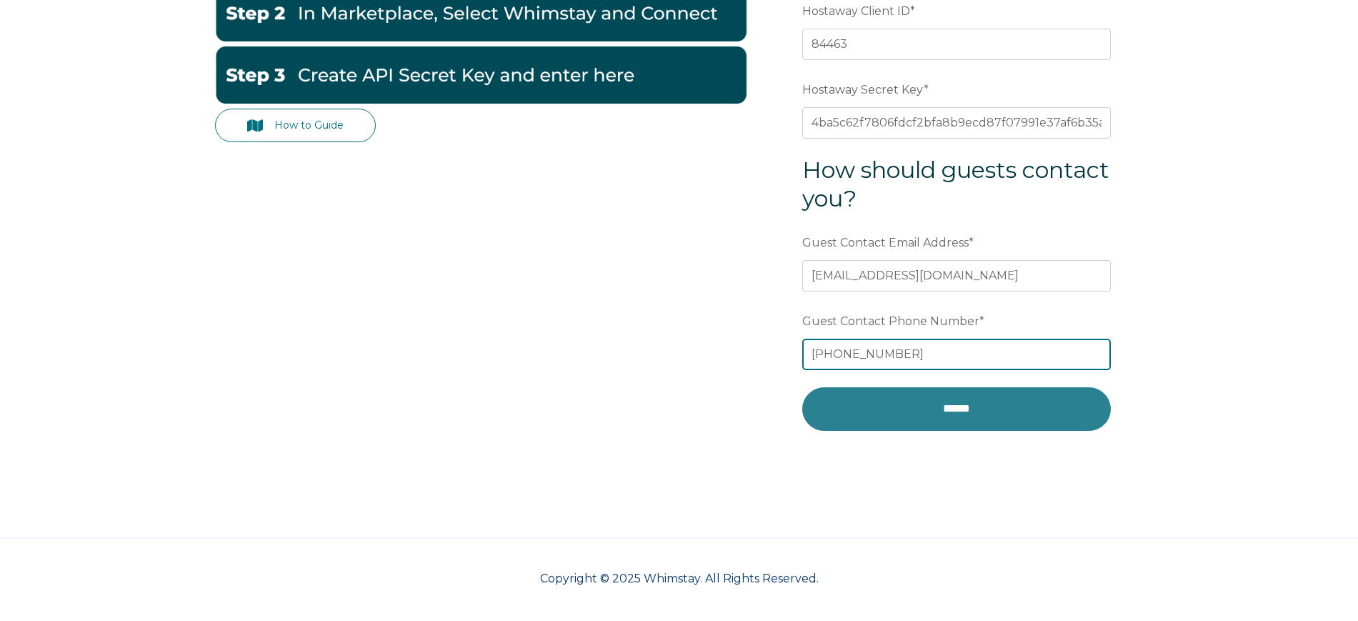
type input "+1 (610) 247-9663"
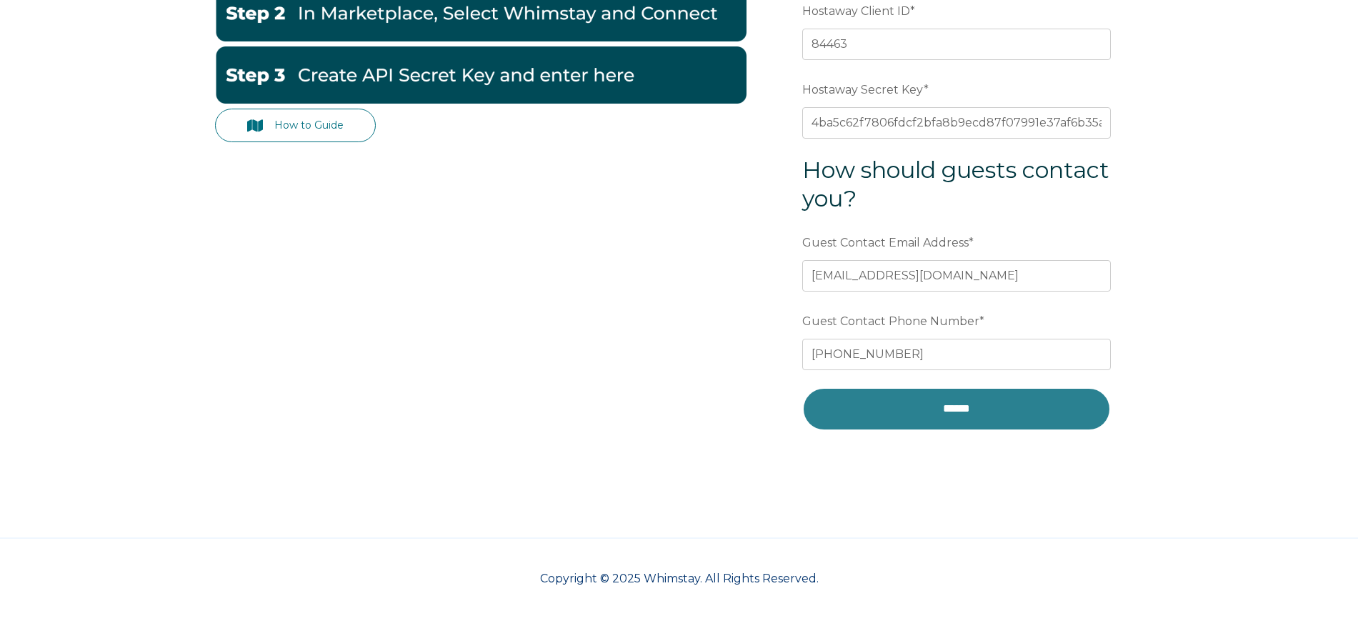
click at [967, 411] on input "******" at bounding box center [956, 408] width 309 height 43
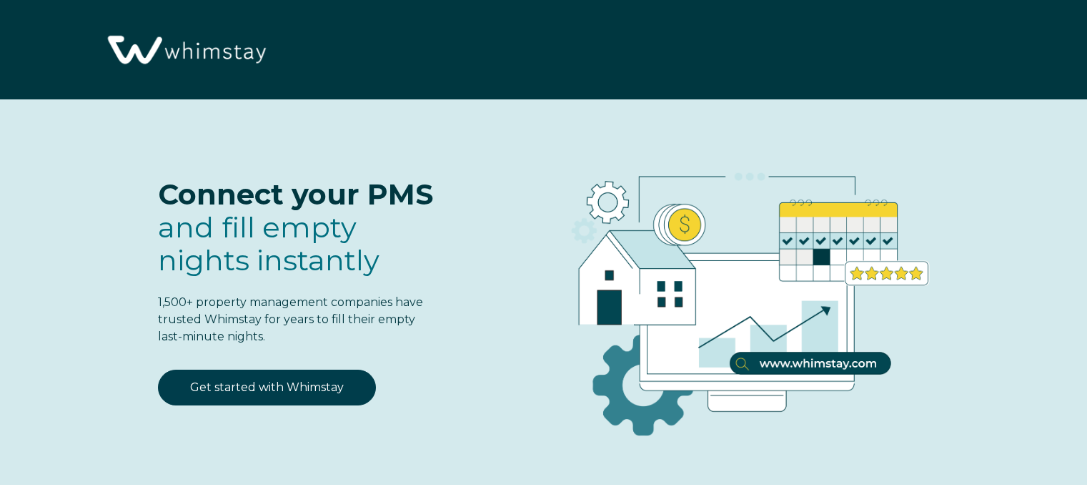
select select "US"
select select "Standard"
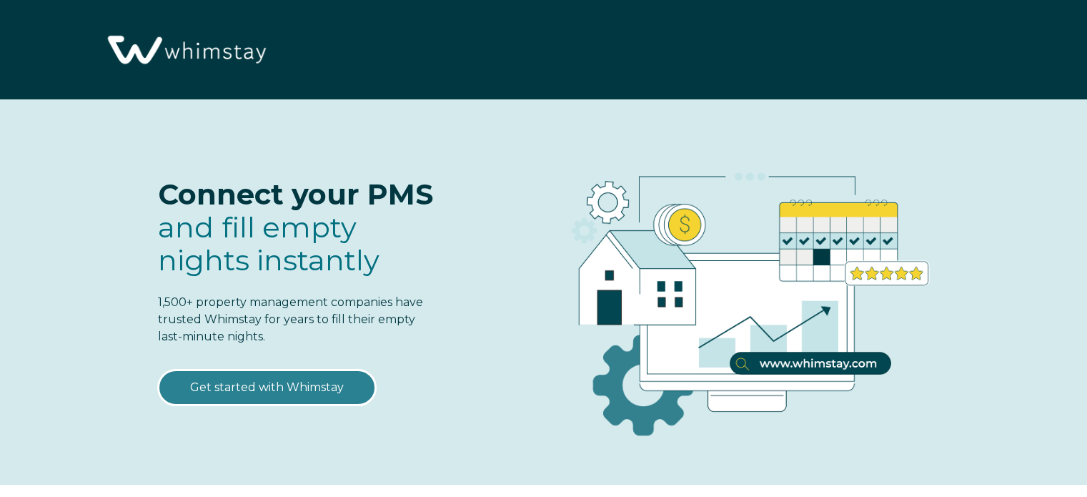
click at [299, 377] on link "Get started with Whimstay" at bounding box center [267, 387] width 218 height 36
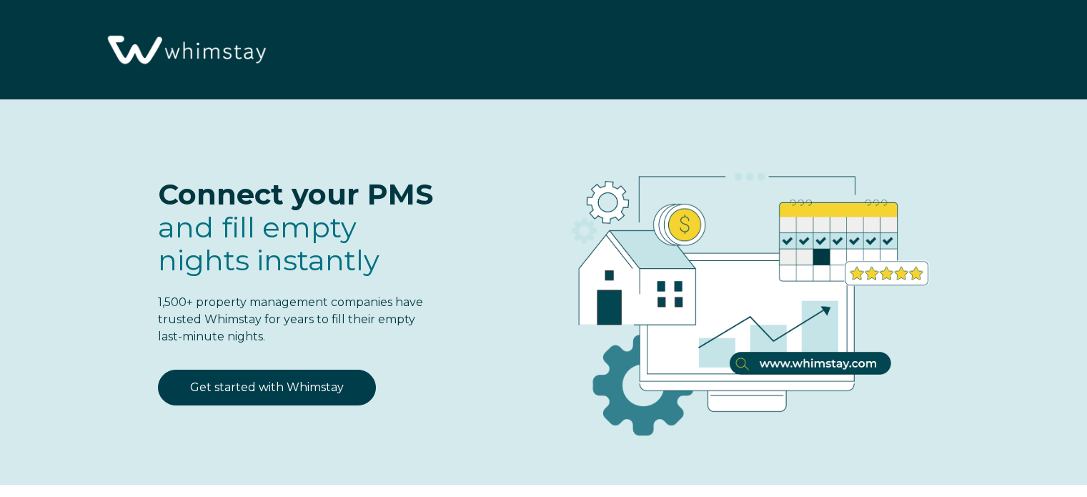
select select "US"
select select "Standard"
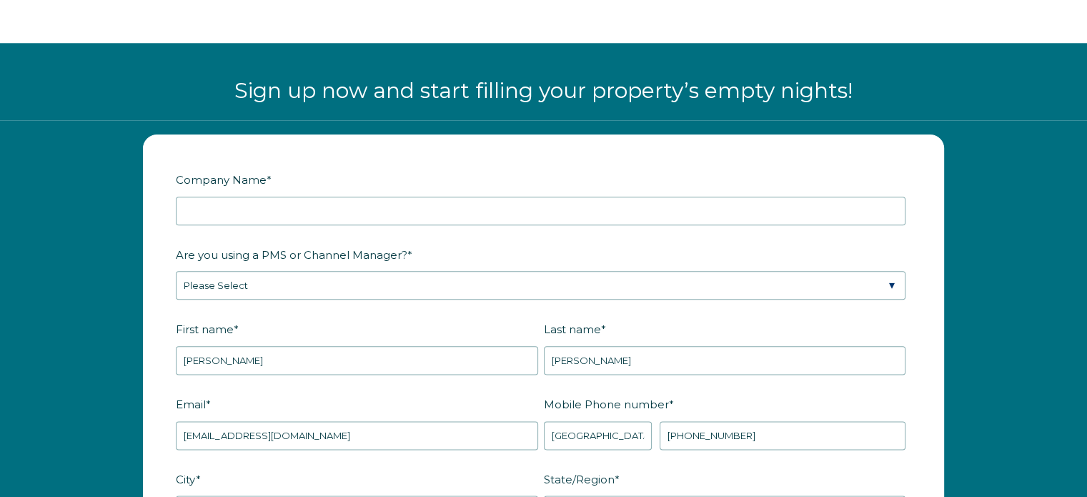
scroll to position [1686, 0]
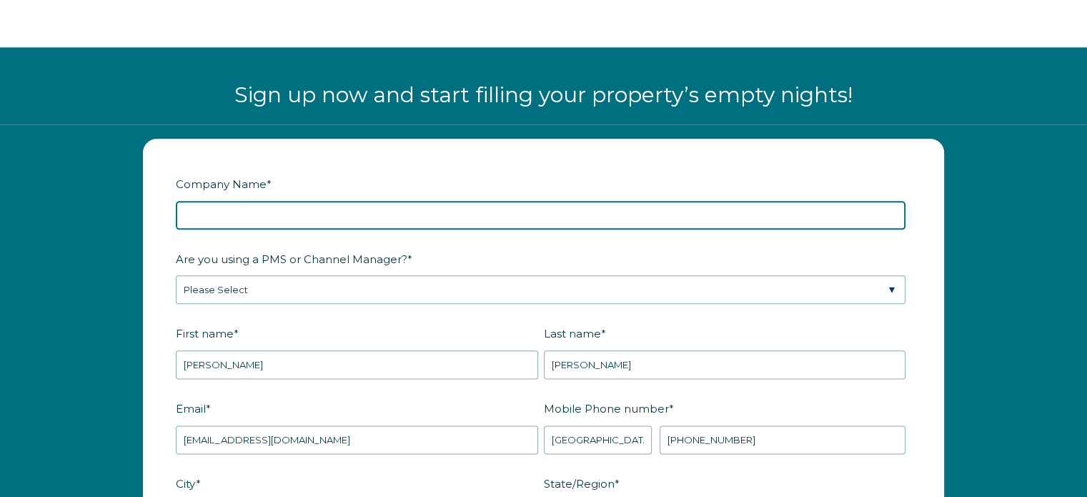
click at [328, 211] on input "Company Name *" at bounding box center [540, 215] width 729 height 29
type input "3 Lakes"
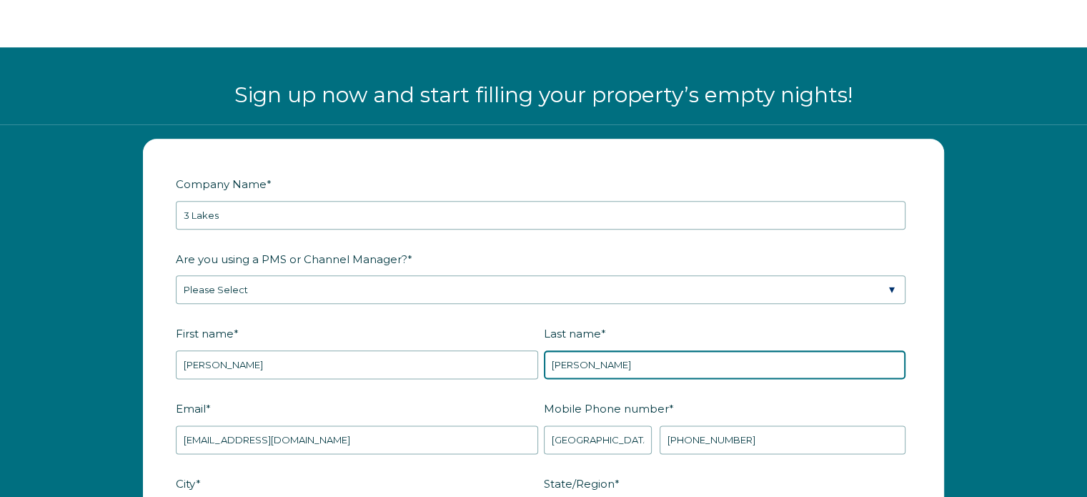
click at [564, 362] on input "[PERSON_NAME]" at bounding box center [725, 364] width 362 height 29
type input "[PERSON_NAME]"
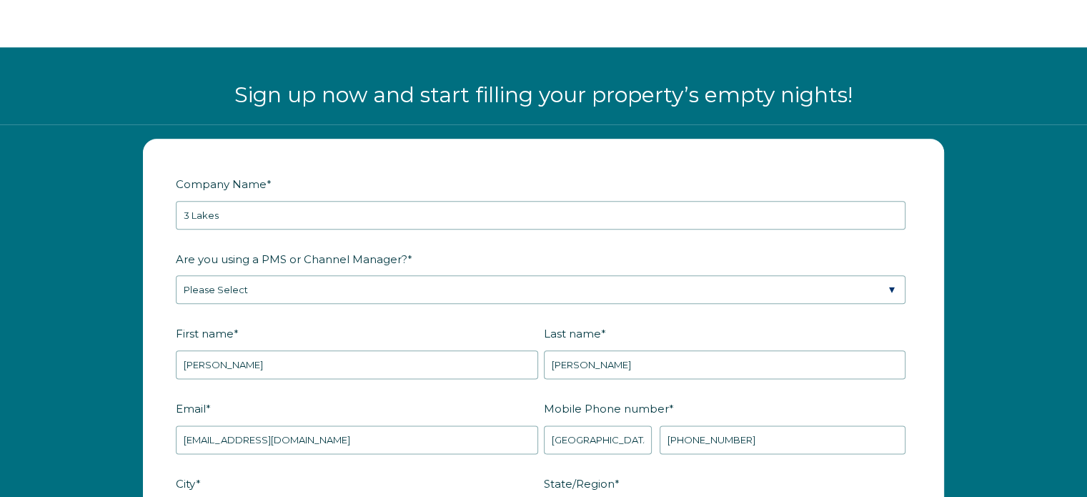
click at [428, 312] on fieldset "Are you using a PMS or Channel Manager? * Please Select Barefoot BookingPal Boo…" at bounding box center [543, 283] width 735 height 75
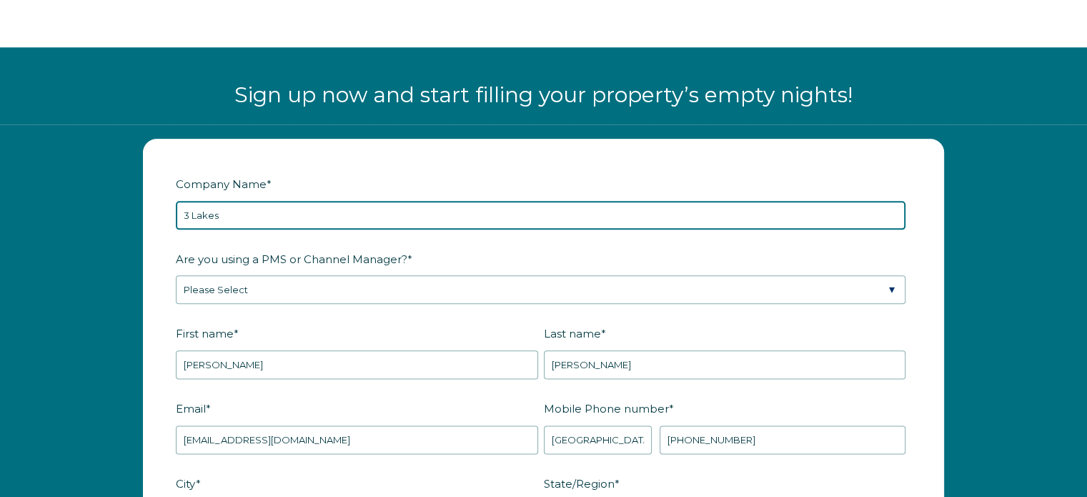
click at [294, 212] on input "3 Lakes" at bounding box center [540, 215] width 729 height 29
type input "3 Lakes Properties"
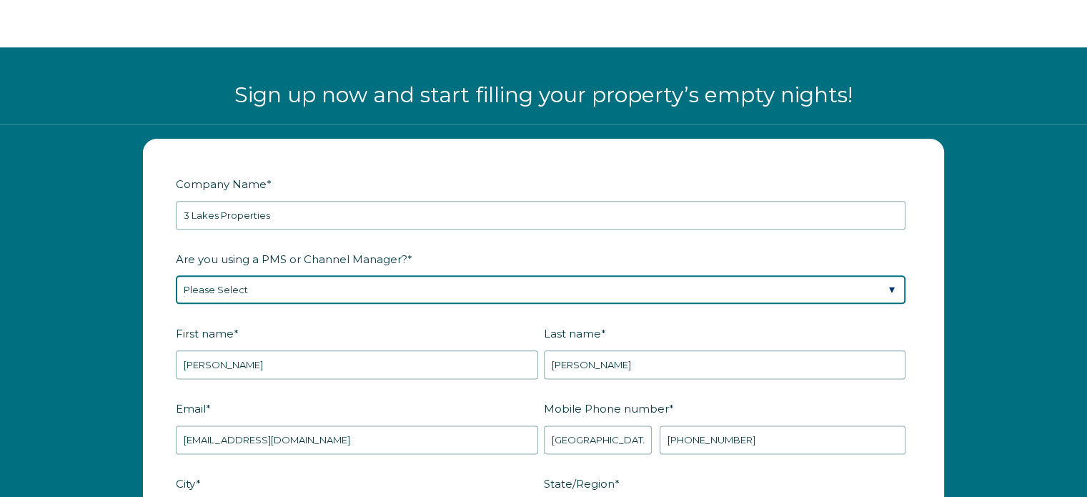
click at [312, 275] on select "Please Select Barefoot BookingPal Boost Brightside CiiRUS Escapia Guesty Hostaw…" at bounding box center [540, 289] width 729 height 29
select select "Hostaway"
click at [176, 275] on select "Please Select Barefoot BookingPal Boost Brightside CiiRUS Escapia Guesty Hostaw…" at bounding box center [540, 289] width 729 height 29
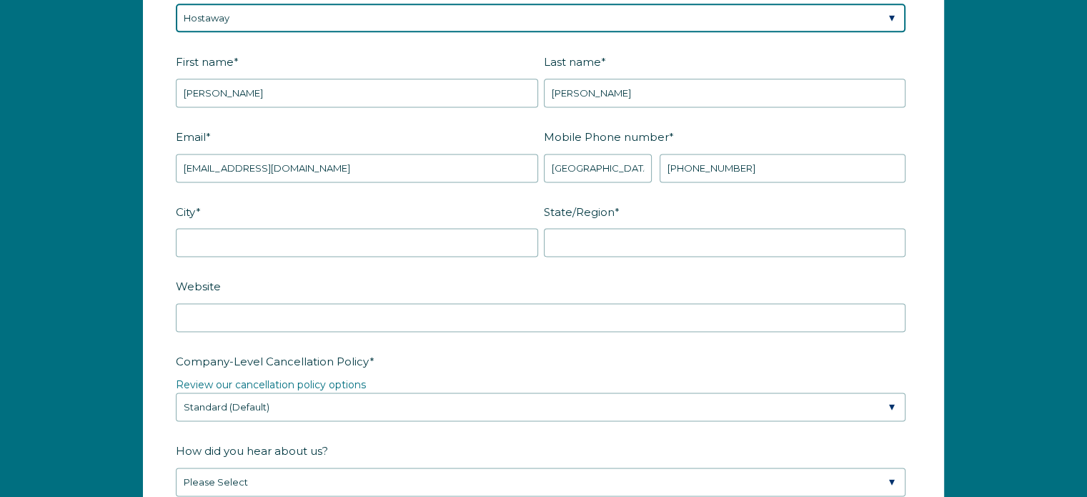
scroll to position [1972, 0]
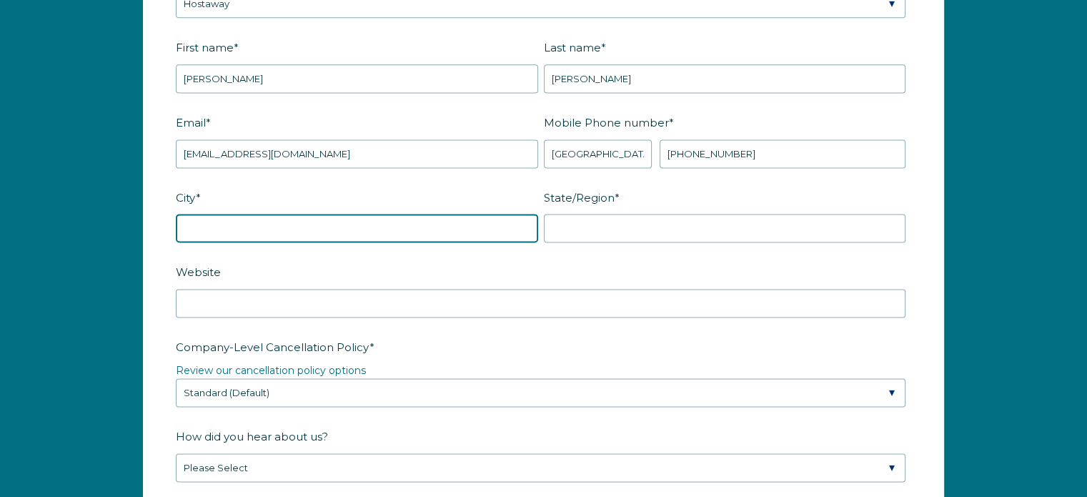
click at [309, 222] on input "City *" at bounding box center [357, 228] width 362 height 29
type input "Grand Lake"
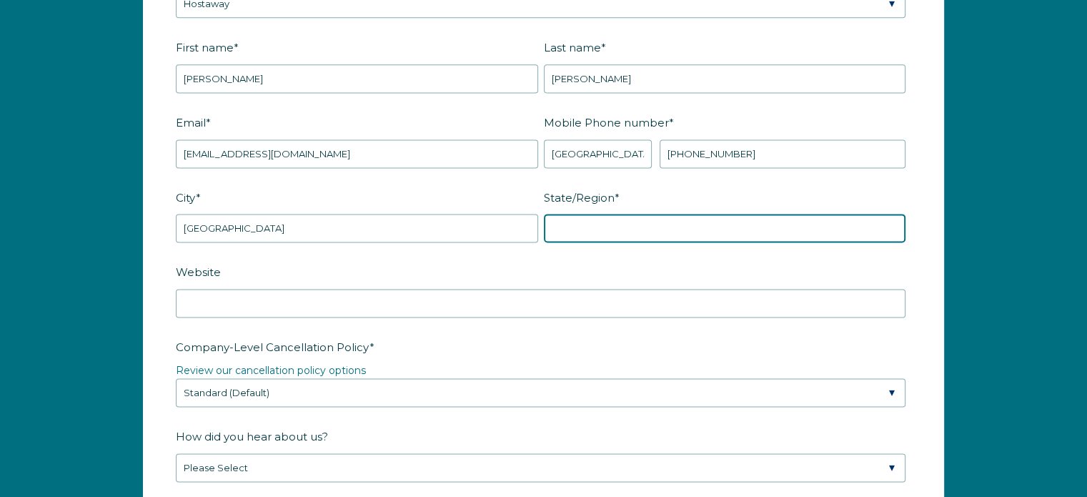
click at [689, 220] on input "State/Region *" at bounding box center [725, 228] width 362 height 29
type input "C"
click at [554, 224] on input "colorado" at bounding box center [725, 228] width 362 height 29
click at [549, 224] on input "colorado" at bounding box center [725, 228] width 362 height 29
type input "Colorado"
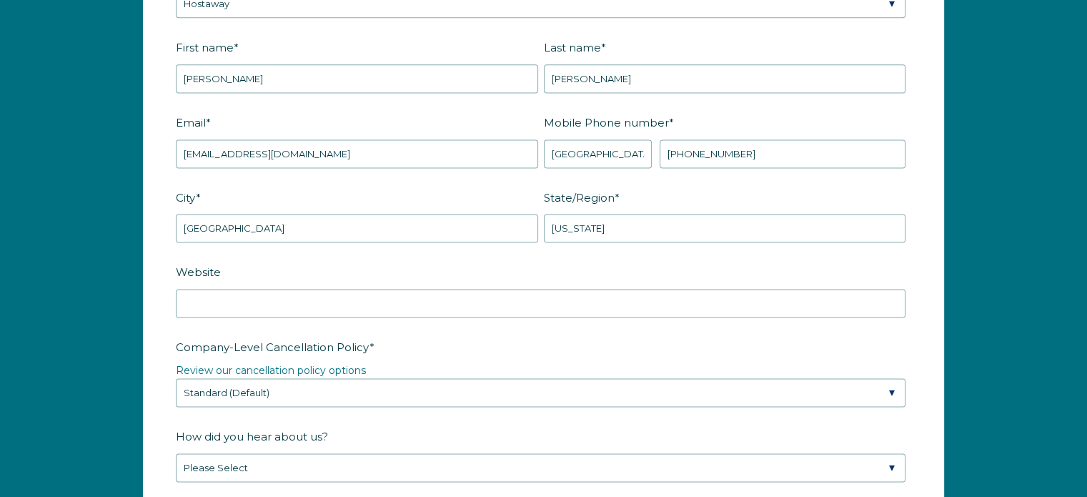
click at [487, 269] on label "Website" at bounding box center [543, 271] width 735 height 25
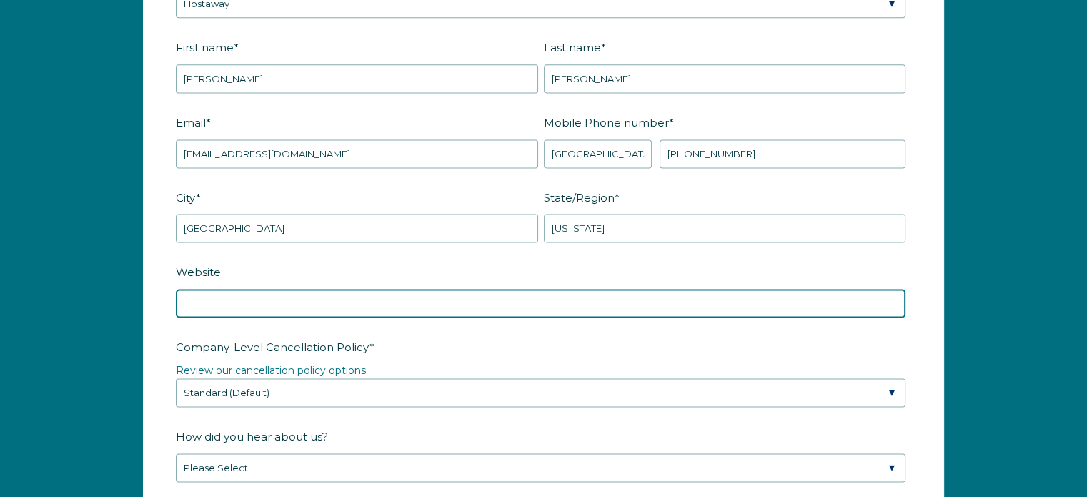
click at [487, 289] on input "Website" at bounding box center [540, 303] width 729 height 29
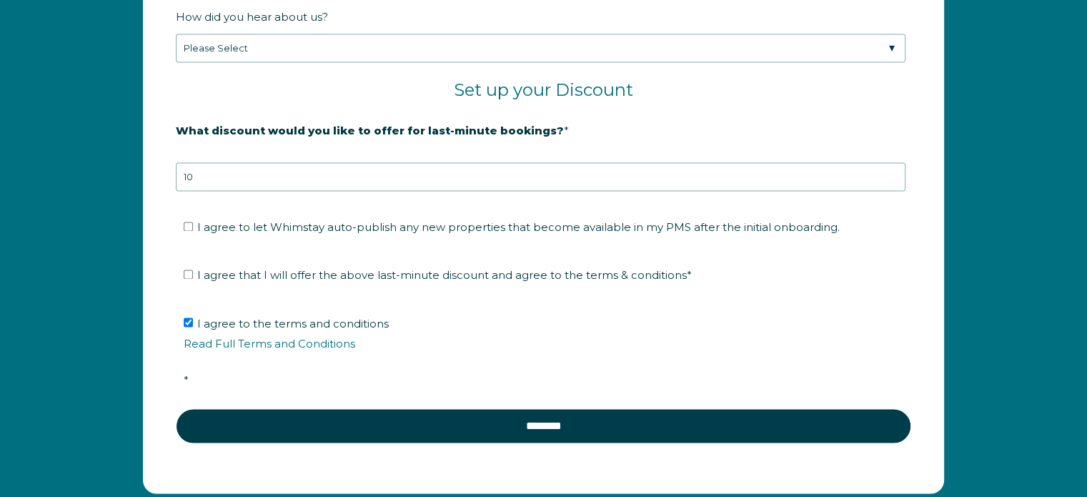
scroll to position [2401, 0]
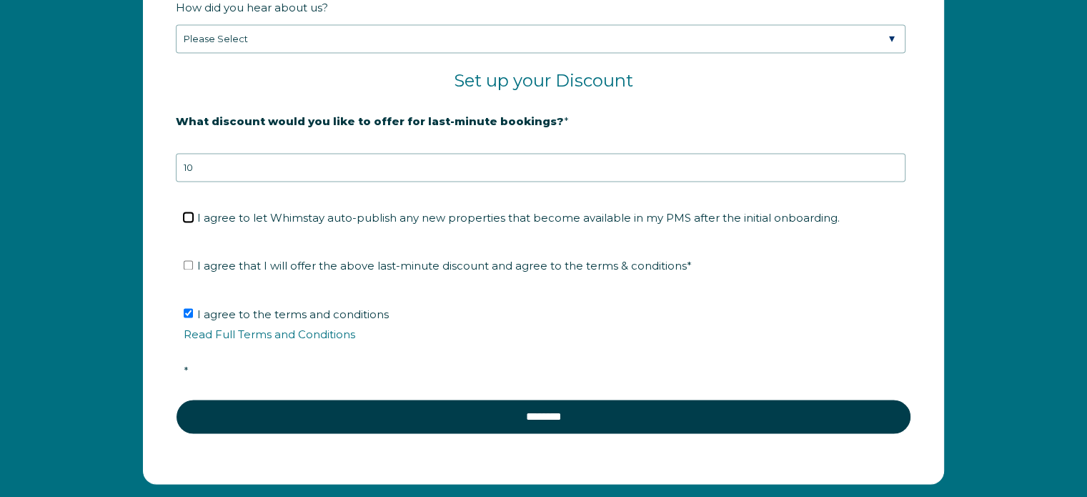
click at [189, 212] on input "I agree to let Whimstay auto-publish any new properties that become available i…" at bounding box center [188, 216] width 9 height 9
checkbox input "true"
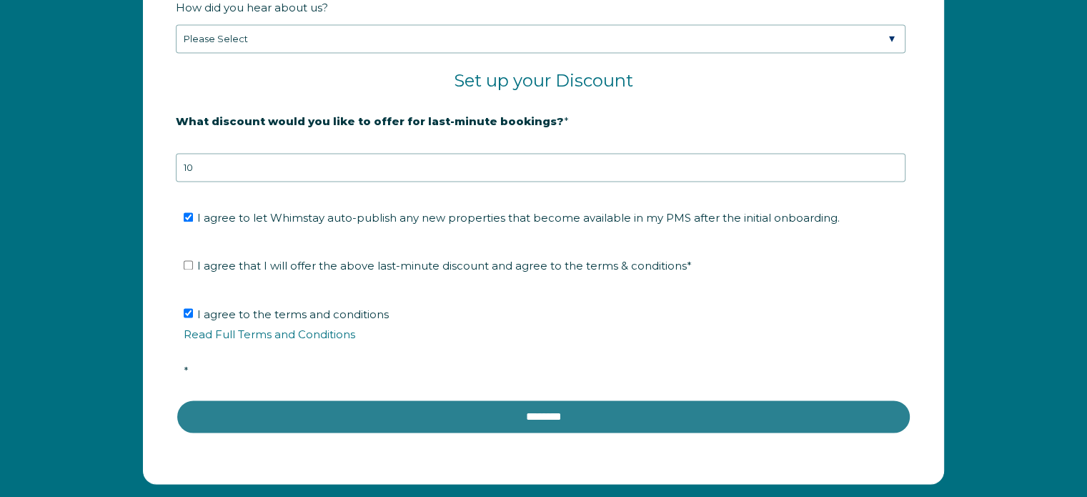
click at [405, 399] on input "********" at bounding box center [543, 416] width 735 height 34
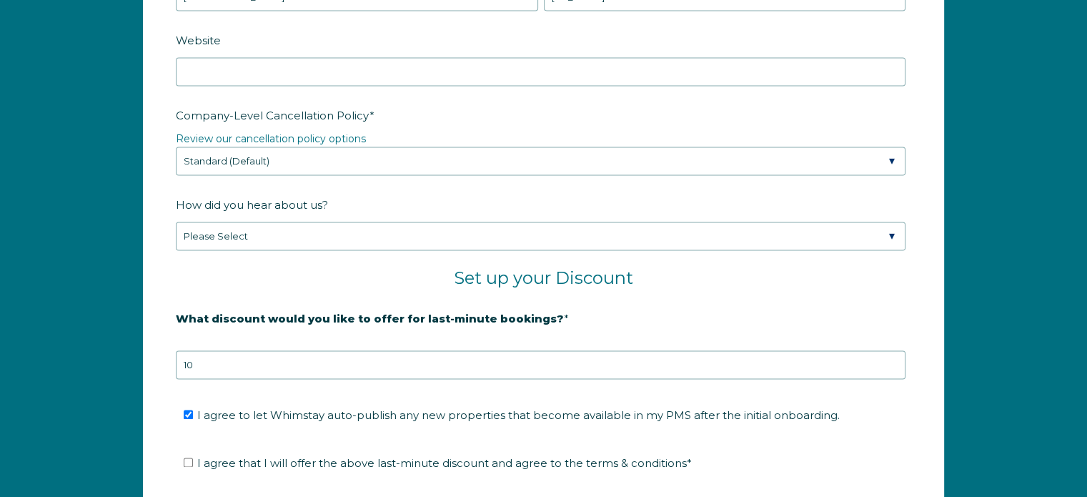
scroll to position [2472, 0]
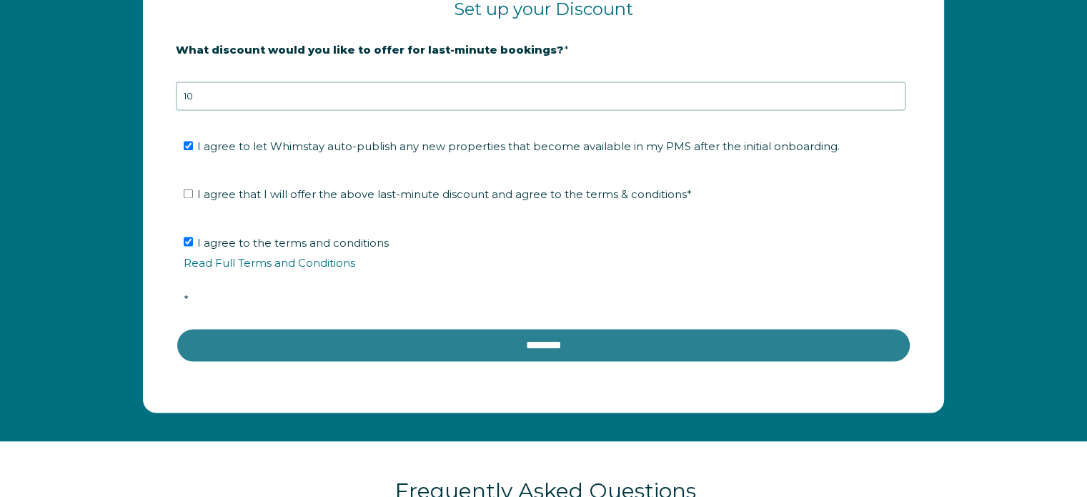
click at [553, 338] on input "********" at bounding box center [543, 344] width 735 height 34
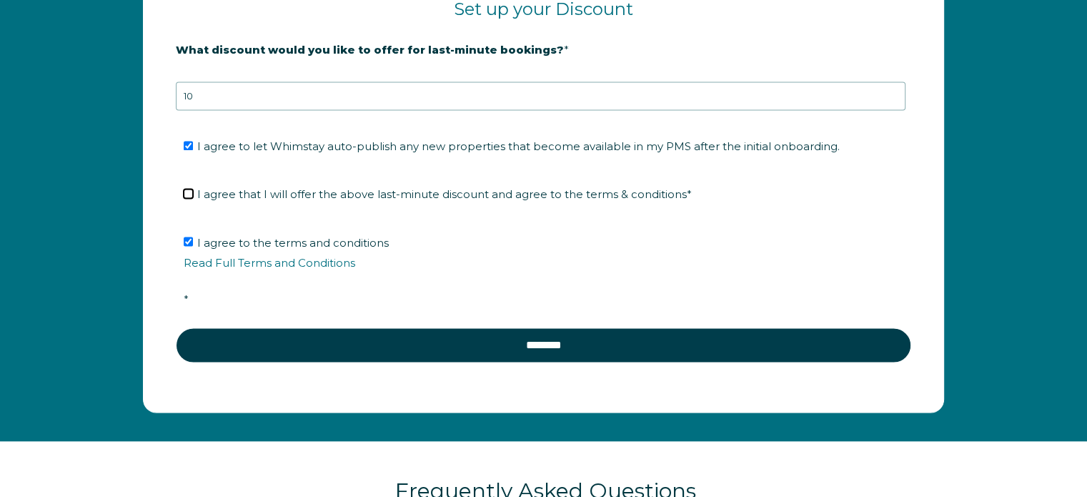
click at [186, 189] on input "I agree that I will offer the above last-minute discount and agree to the terms…" at bounding box center [188, 193] width 9 height 9
checkbox input "true"
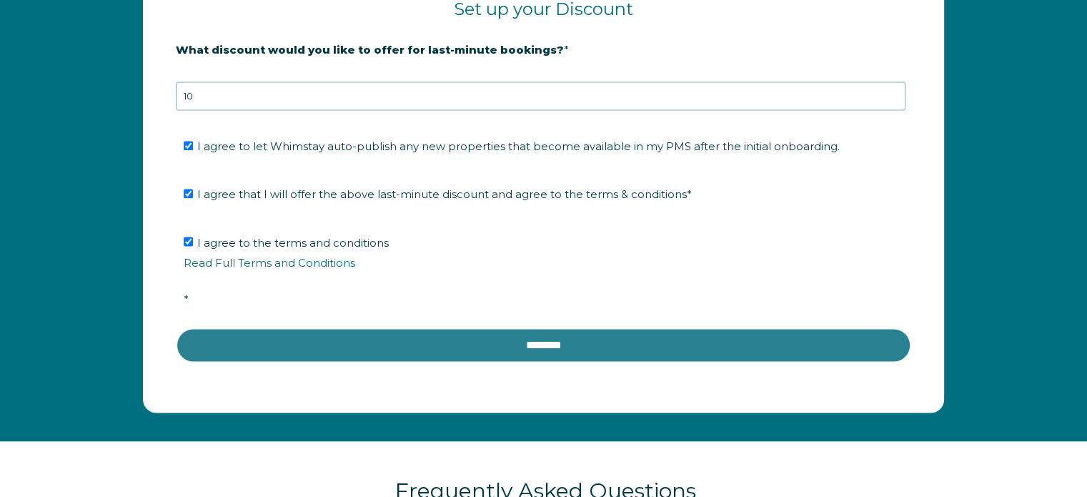
click at [364, 345] on input "********" at bounding box center [543, 344] width 735 height 34
